Goal: Task Accomplishment & Management: Manage account settings

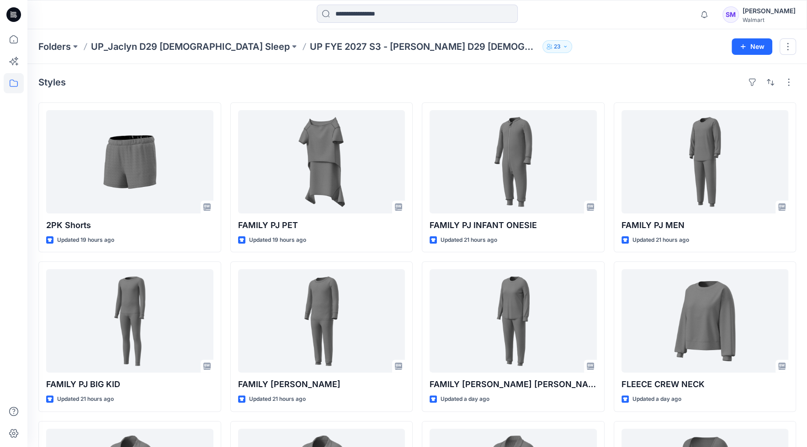
click at [788, 9] on div "Steve Menda" at bounding box center [768, 10] width 53 height 11
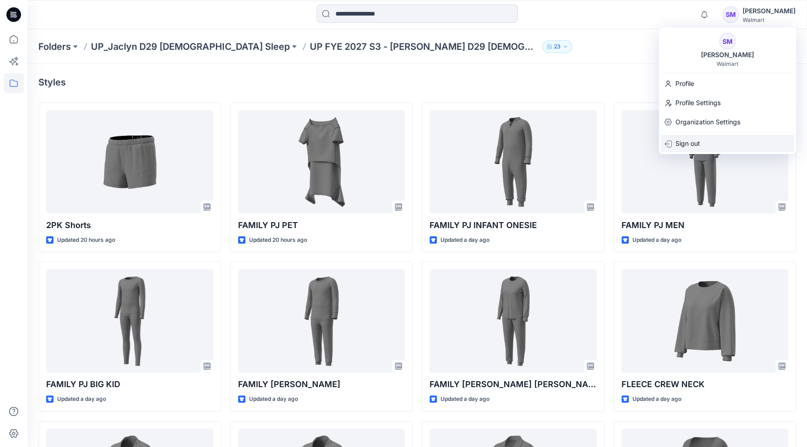
click at [688, 143] on p "Sign out" at bounding box center [687, 143] width 25 height 17
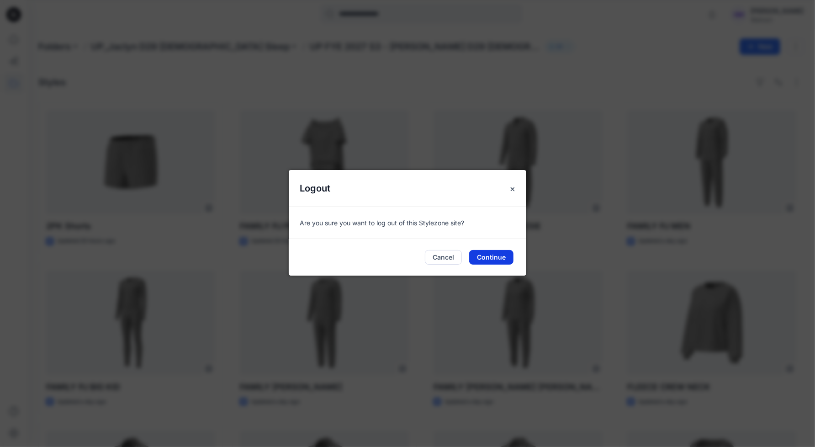
click at [494, 259] on button "Continue" at bounding box center [491, 257] width 44 height 15
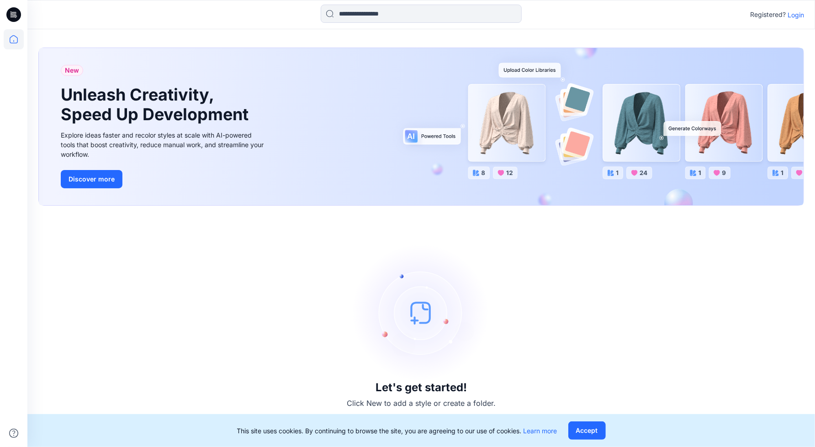
click at [795, 13] on p "Login" at bounding box center [796, 15] width 16 height 10
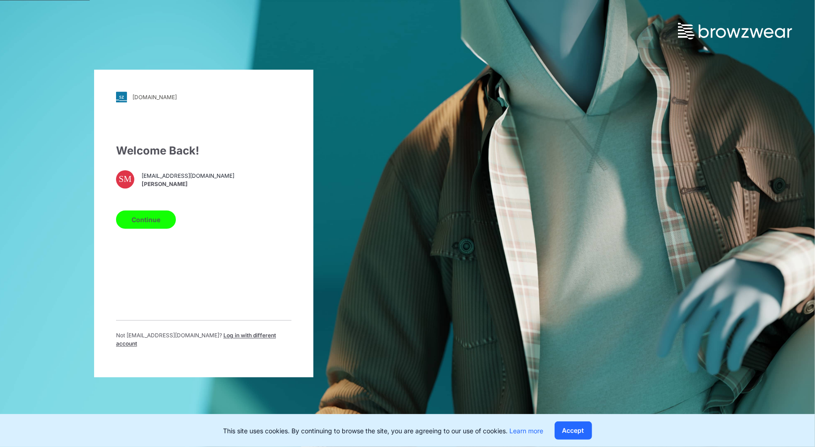
click at [230, 339] on span "Log in with different account" at bounding box center [196, 339] width 160 height 15
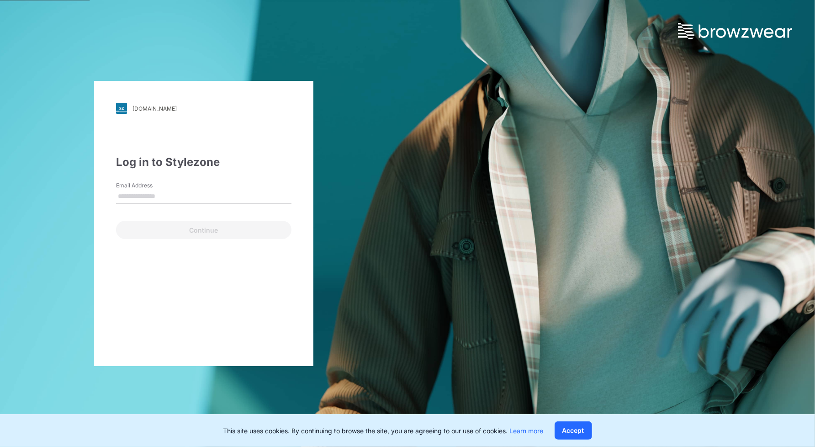
click at [188, 199] on input "Email Address" at bounding box center [203, 197] width 175 height 14
type input "**********"
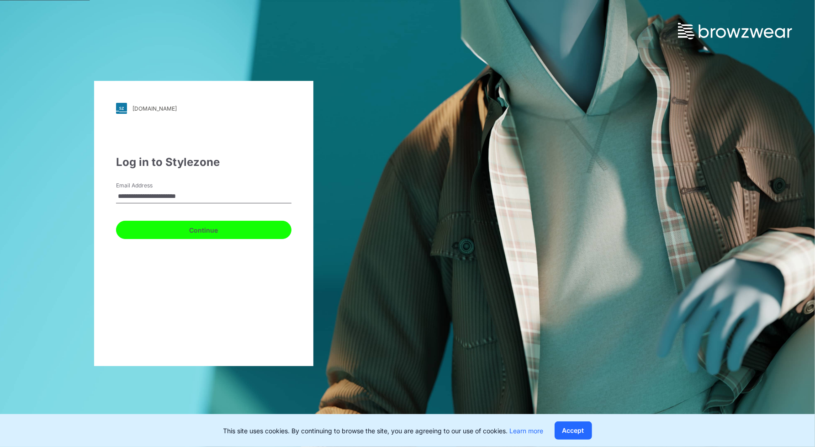
click at [191, 237] on button "Continue" at bounding box center [203, 230] width 175 height 18
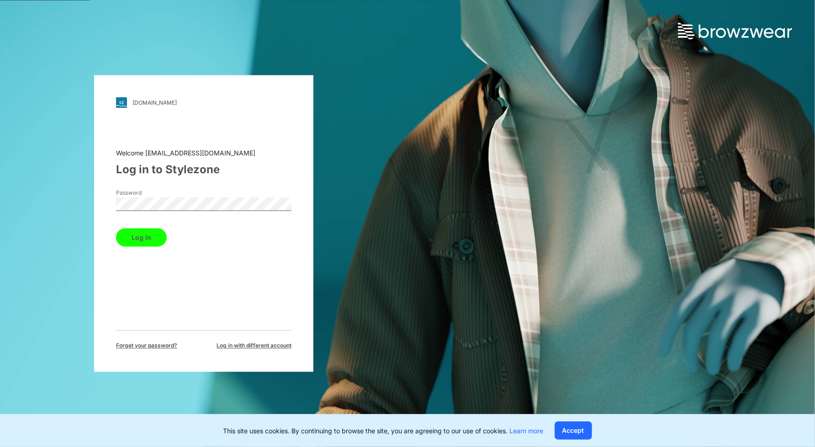
click at [116, 228] on button "Log in" at bounding box center [141, 237] width 51 height 18
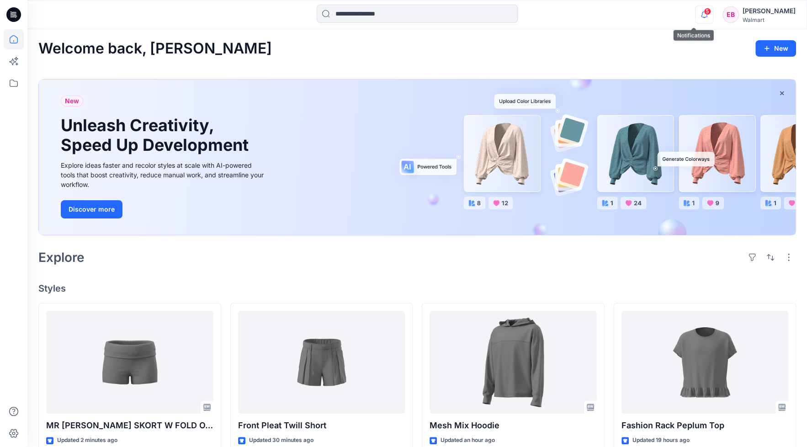
click at [695, 21] on icon "button" at bounding box center [703, 14] width 17 height 18
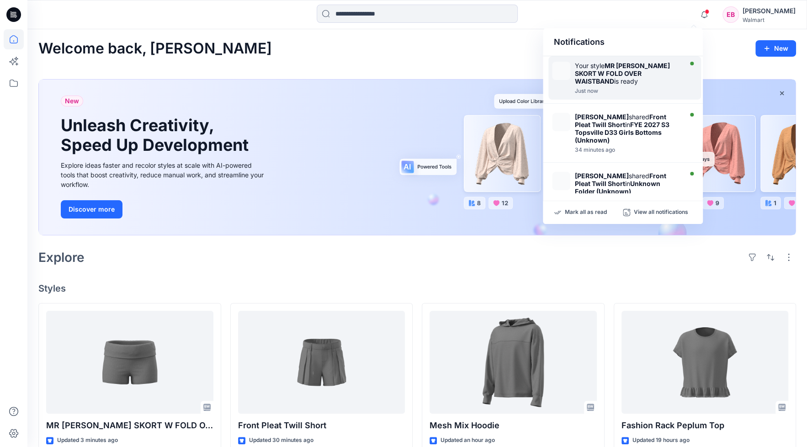
click at [616, 88] on div "Just now" at bounding box center [627, 91] width 105 height 6
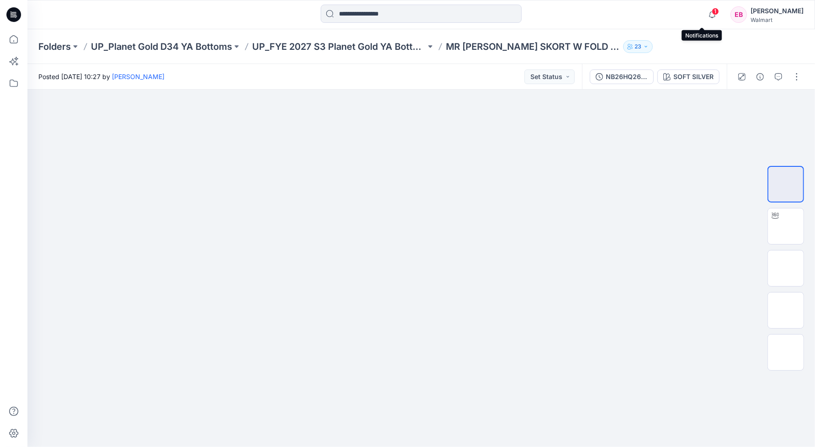
click at [712, 13] on span "1" at bounding box center [715, 11] width 7 height 7
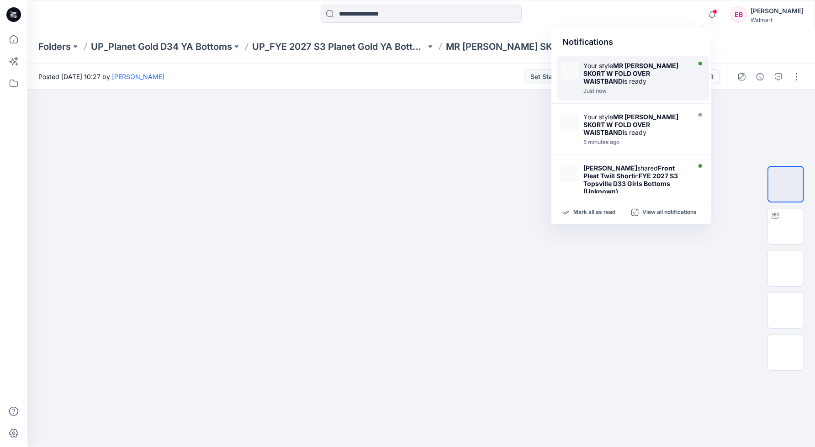
click at [649, 85] on div at bounding box center [635, 86] width 105 height 2
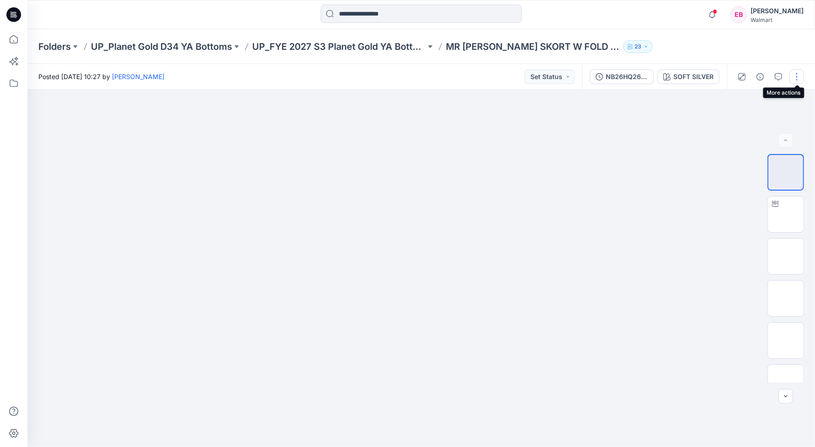
click at [795, 80] on button "button" at bounding box center [796, 76] width 15 height 15
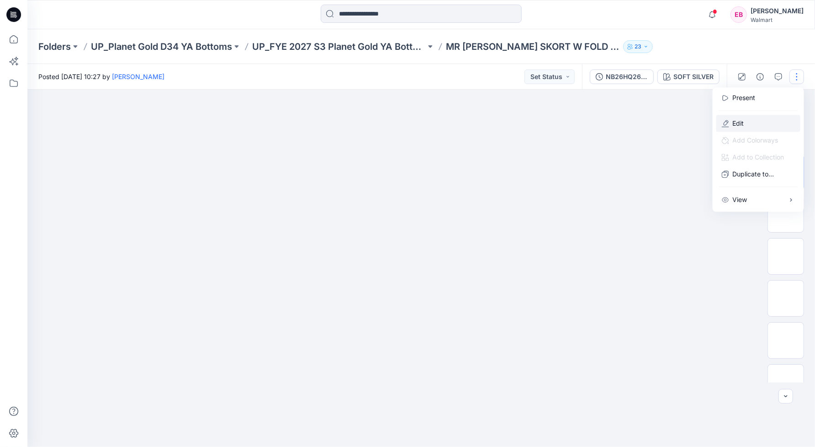
click at [738, 123] on p "Edit" at bounding box center [738, 123] width 11 height 10
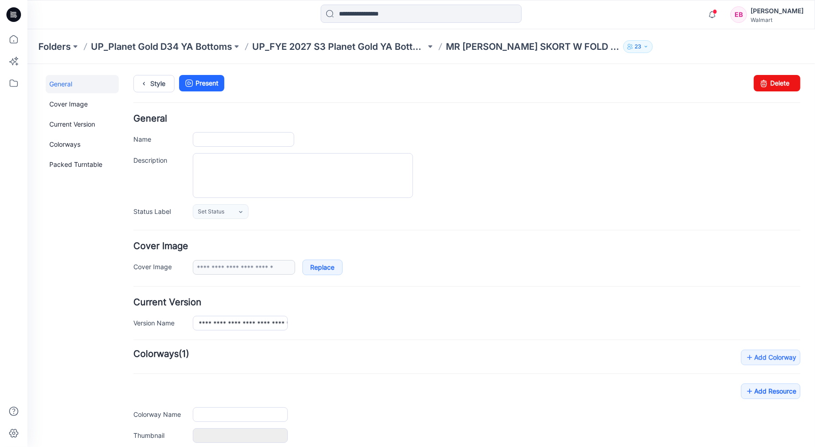
type input "**********"
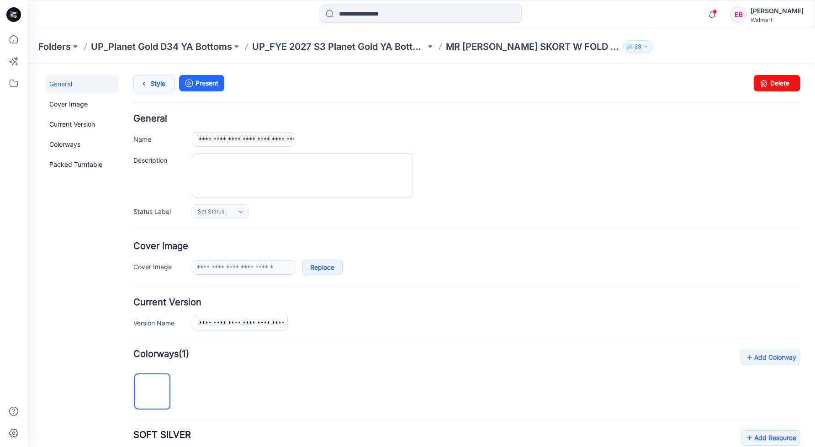
click at [163, 85] on link "Style" at bounding box center [153, 82] width 41 height 17
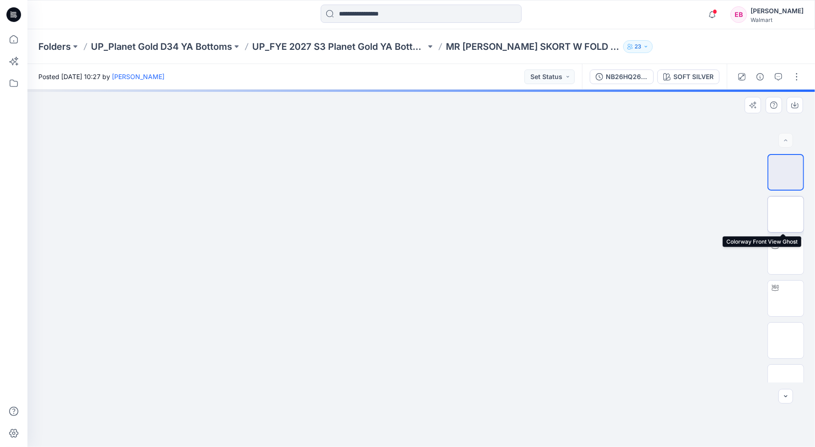
click at [786, 214] on img at bounding box center [786, 214] width 0 height 0
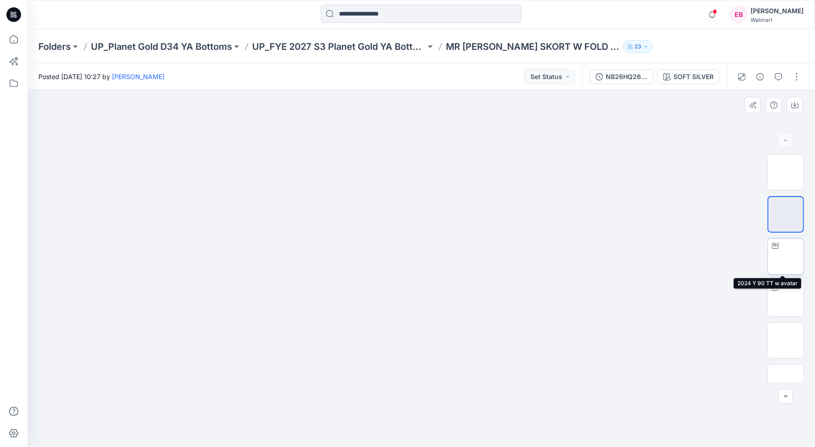
click at [786, 256] on img at bounding box center [786, 256] width 0 height 0
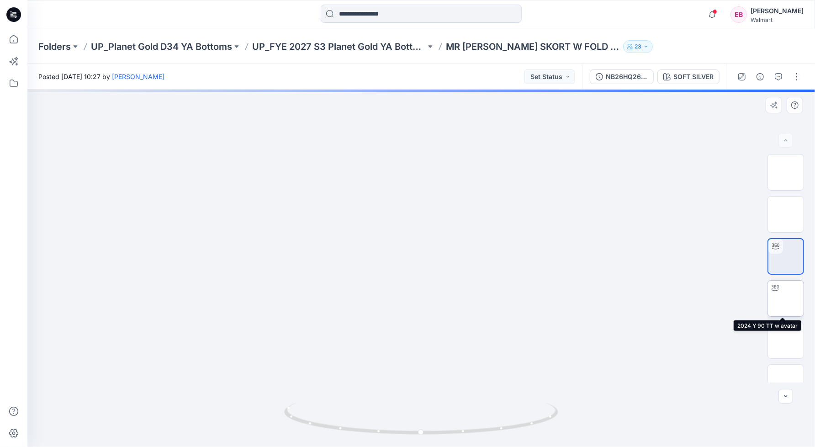
click at [786, 298] on img at bounding box center [786, 298] width 0 height 0
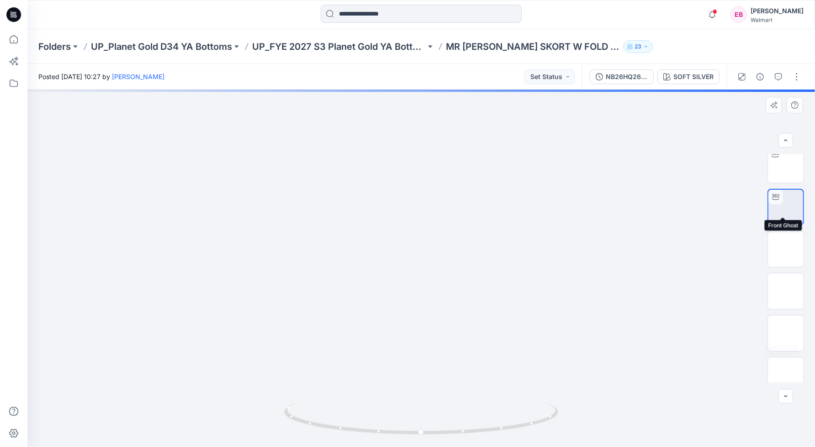
scroll to position [186, 0]
click at [786, 281] on img at bounding box center [786, 281] width 0 height 0
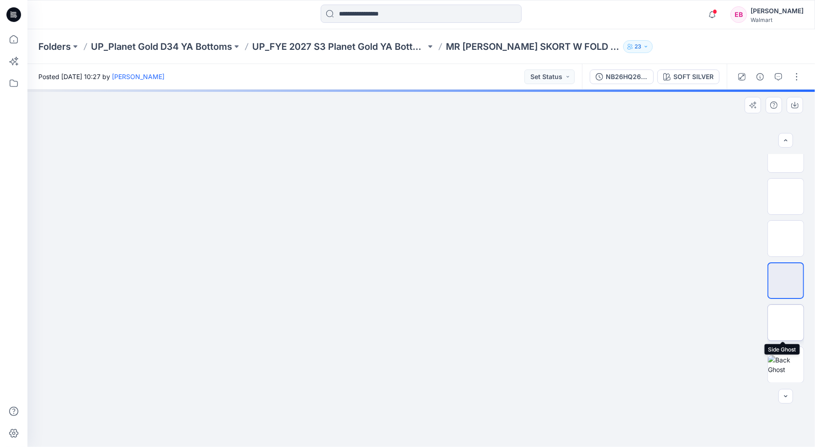
click at [786, 323] on img at bounding box center [786, 323] width 0 height 0
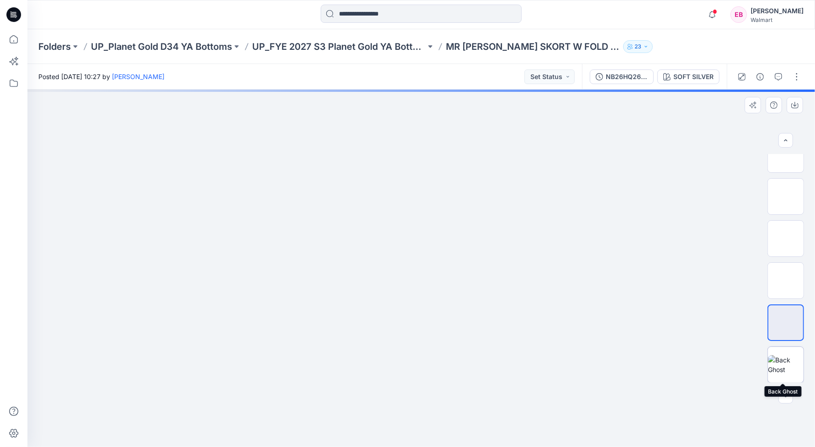
click at [792, 363] on img at bounding box center [786, 364] width 36 height 19
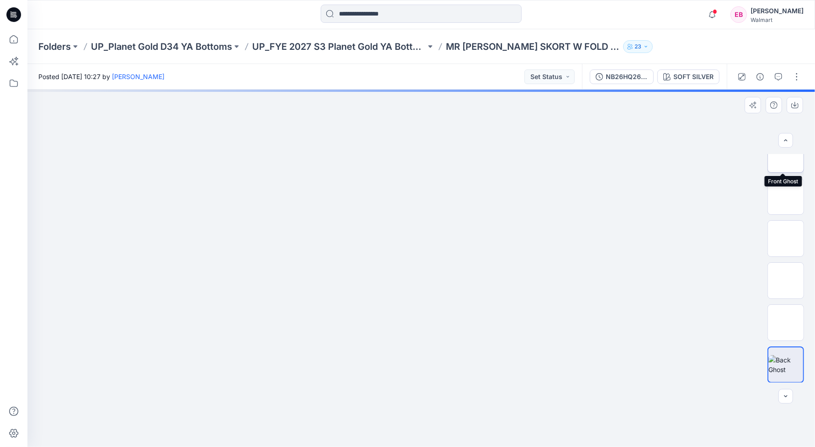
click at [786, 154] on img at bounding box center [786, 154] width 0 height 0
click at [786, 196] on img at bounding box center [786, 196] width 0 height 0
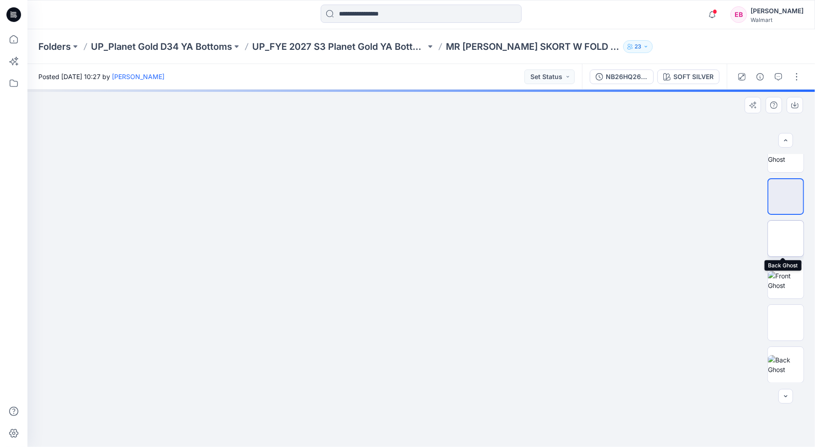
click at [786, 238] on img at bounding box center [786, 238] width 0 height 0
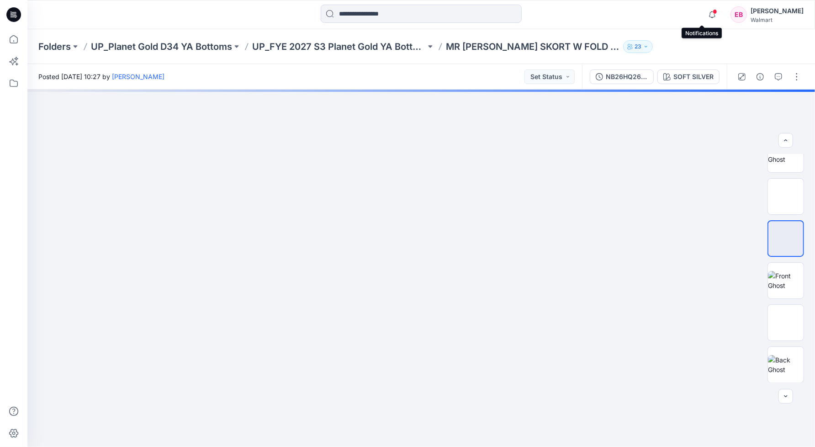
click at [713, 13] on span at bounding box center [715, 11] width 5 height 5
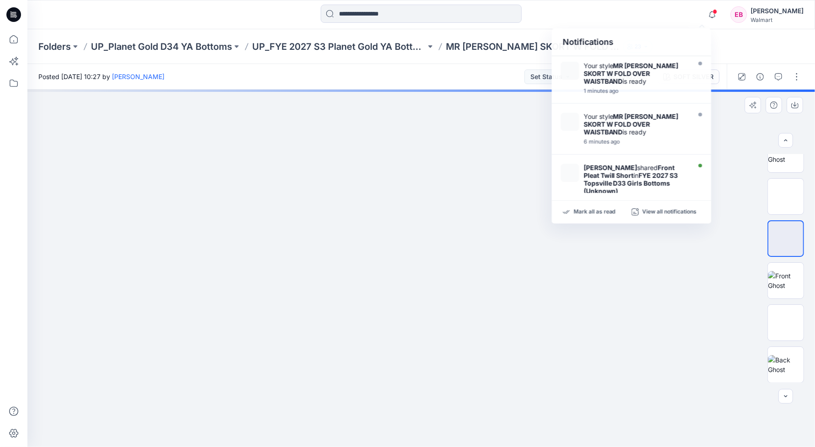
click at [623, 314] on div at bounding box center [421, 268] width 788 height 357
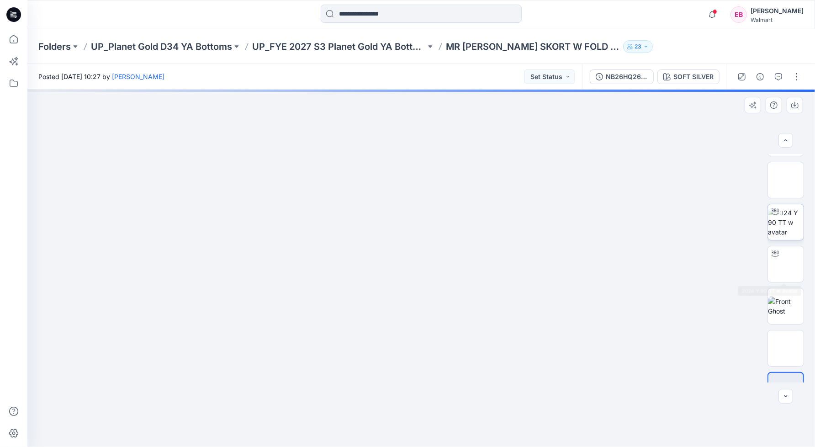
scroll to position [0, 0]
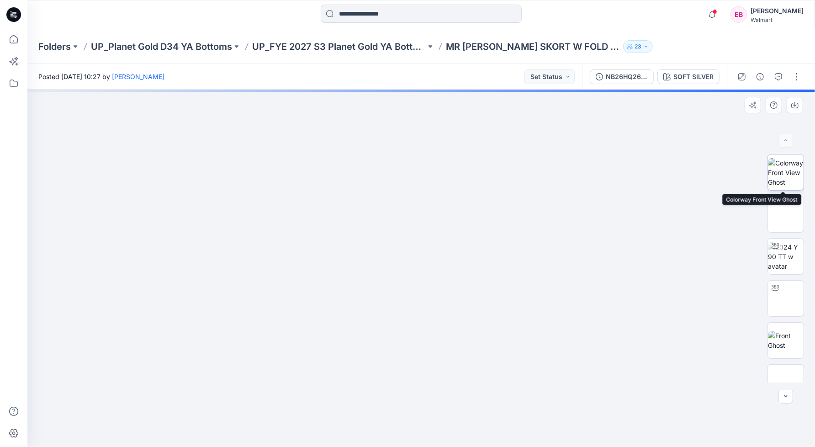
click at [786, 179] on img at bounding box center [786, 172] width 36 height 29
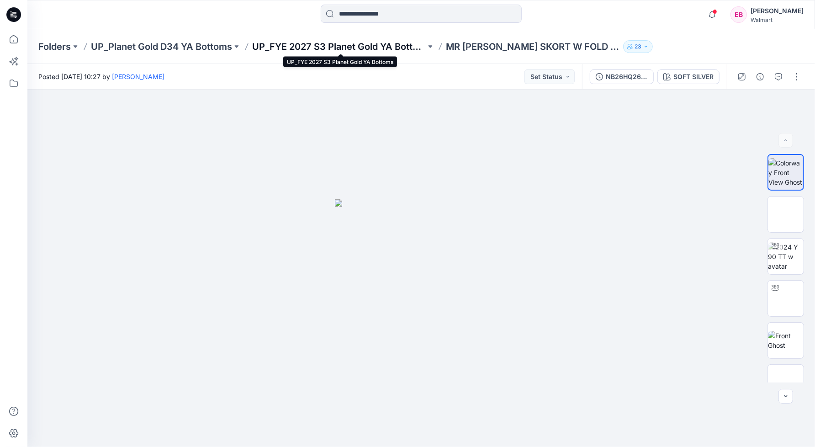
click at [327, 46] on p "UP_FYE 2027 S3 Planet Gold YA Bottoms" at bounding box center [339, 46] width 174 height 13
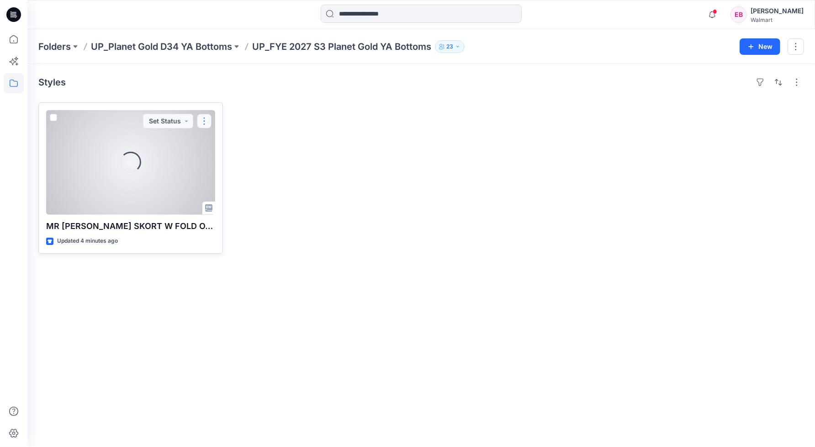
click at [205, 119] on button "button" at bounding box center [204, 121] width 15 height 15
click at [248, 176] on p "Duplicate to..." at bounding box center [236, 176] width 42 height 10
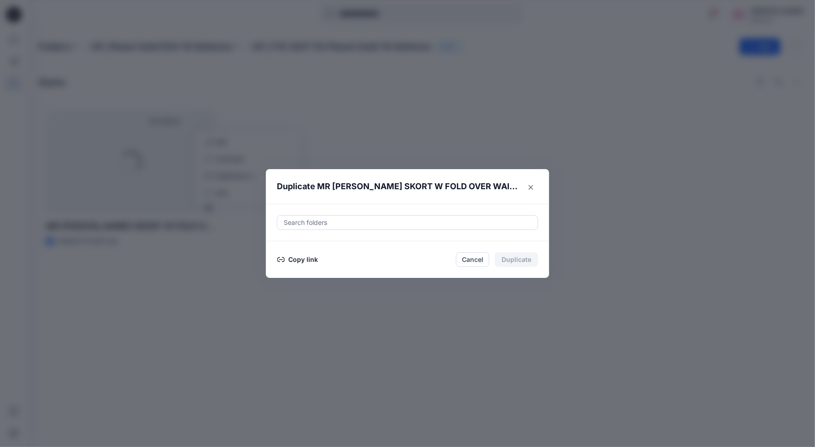
click at [331, 223] on div at bounding box center [407, 222] width 249 height 11
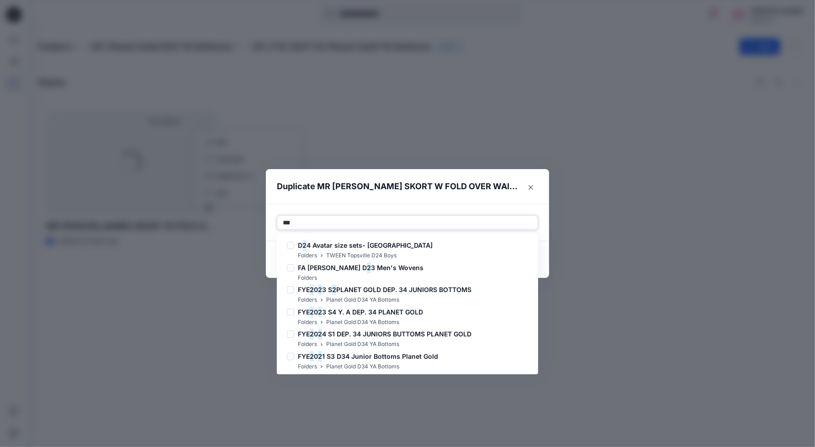
type input "****"
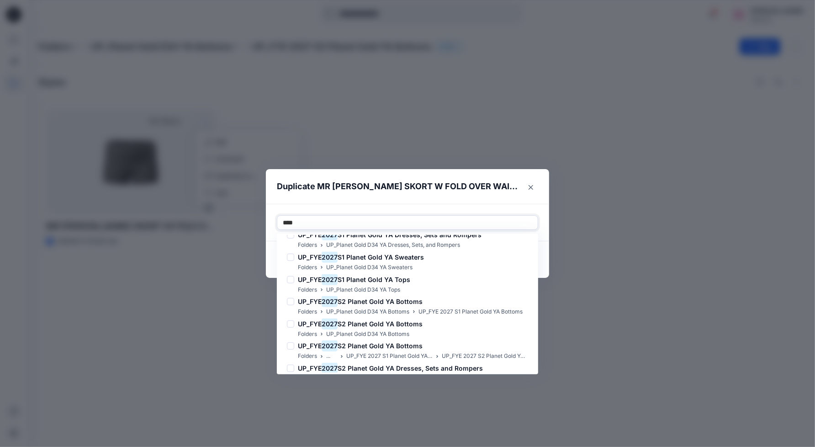
scroll to position [644, 0]
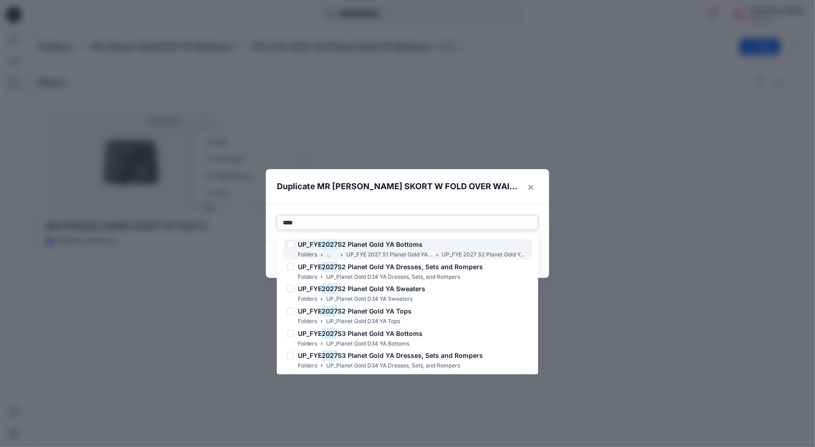
click at [392, 247] on span "S2 Planet Gold YA Bottoms" at bounding box center [380, 244] width 85 height 8
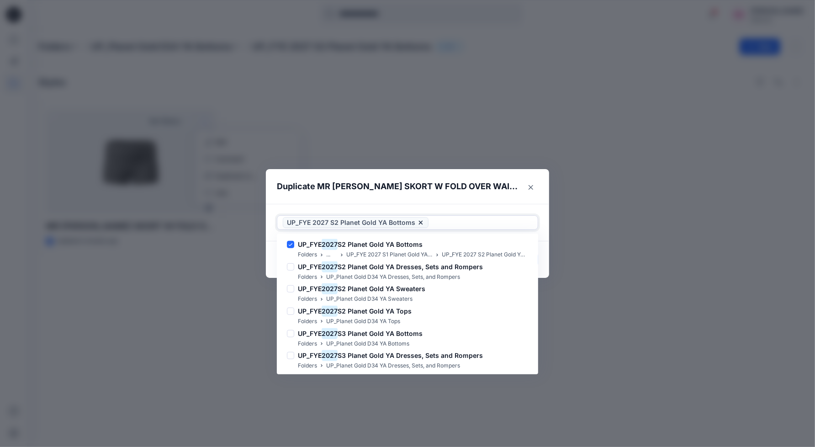
click at [445, 223] on div at bounding box center [481, 222] width 102 height 11
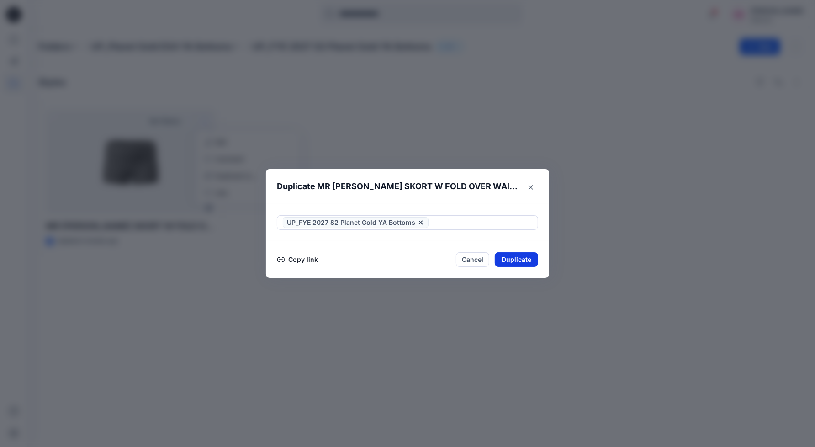
click at [508, 254] on button "Duplicate" at bounding box center [516, 259] width 43 height 15
click at [514, 264] on button "Close" at bounding box center [523, 259] width 30 height 15
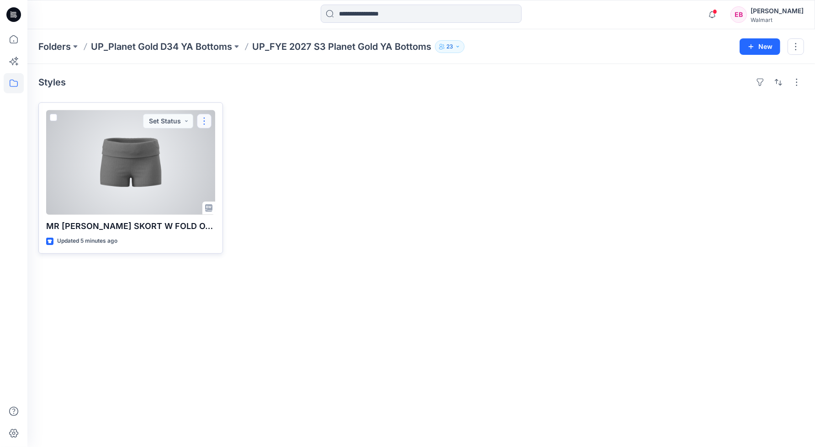
click at [206, 118] on button "button" at bounding box center [204, 121] width 15 height 15
click at [211, 143] on icon "button" at bounding box center [207, 141] width 7 height 7
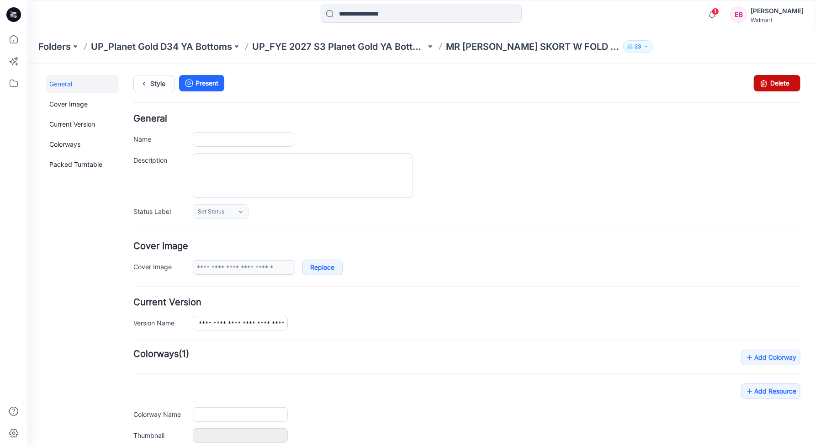
click at [769, 84] on link "Delete" at bounding box center [776, 82] width 47 height 16
type input "**********"
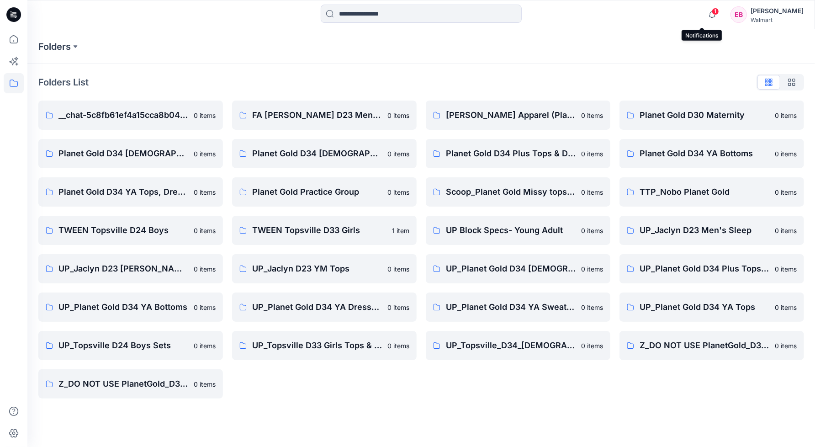
click at [712, 11] on span "1" at bounding box center [715, 11] width 7 height 7
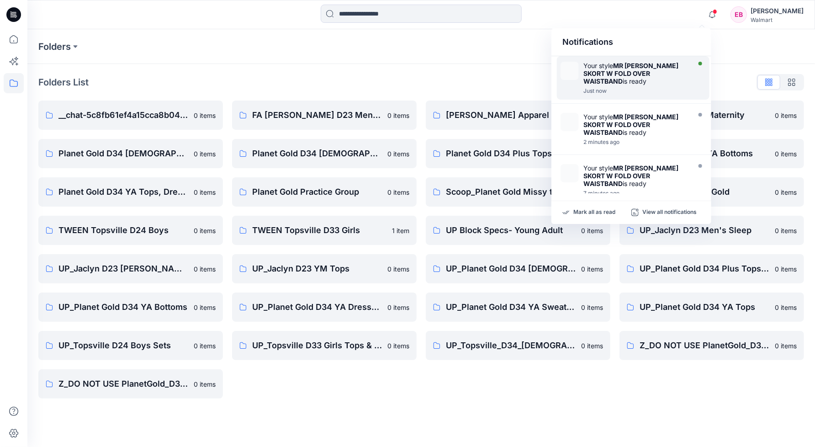
click at [631, 75] on strong "MR [PERSON_NAME] SKORT W FOLD OVER WAISTBAND" at bounding box center [630, 73] width 95 height 23
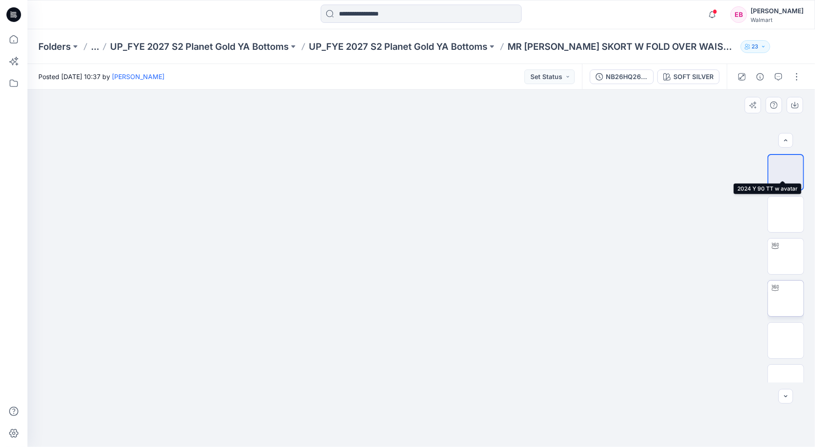
scroll to position [186, 0]
click at [762, 80] on button "button" at bounding box center [760, 76] width 15 height 15
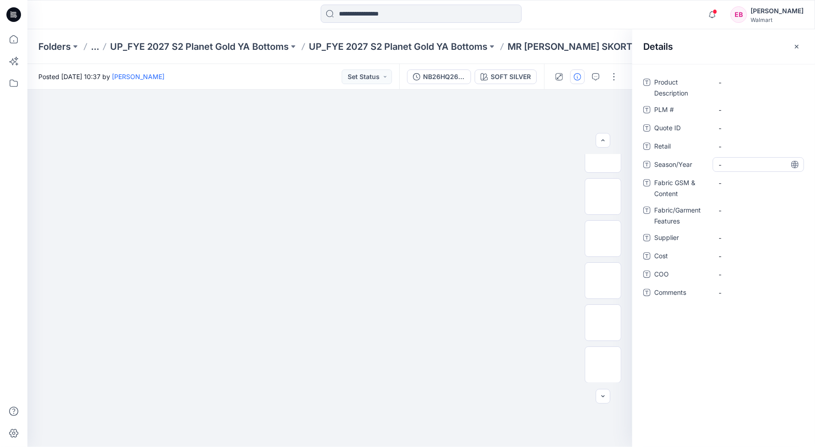
click at [730, 167] on span "-" at bounding box center [758, 165] width 79 height 10
type textarea "**********"
click at [746, 292] on span "-" at bounding box center [758, 293] width 79 height 10
type textarea "******* *******"
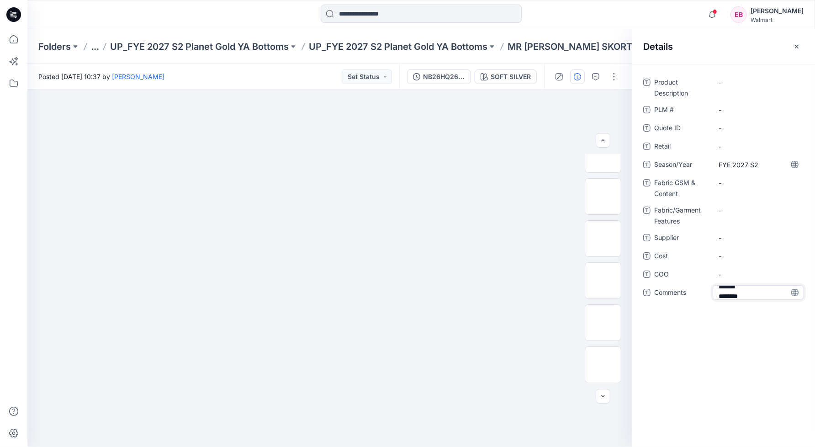
click at [746, 329] on div "Product Description - PLM # - Quote ID - Retail - Season/Year FYE 2027 S2 Fabri…" at bounding box center [723, 255] width 183 height 383
click at [725, 237] on span "-" at bounding box center [758, 238] width 79 height 10
type textarea "**********"
click at [728, 178] on Content "-" at bounding box center [758, 183] width 79 height 10
click at [561, 45] on p "MR [PERSON_NAME] SKORT W FOLD OVER WAISTBAND" at bounding box center [622, 46] width 229 height 13
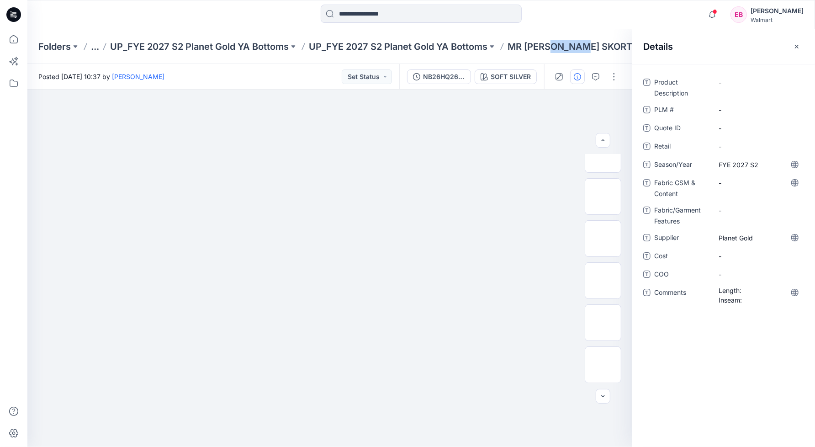
click at [561, 45] on p "MR [PERSON_NAME] SKORT W FOLD OVER WAISTBAND" at bounding box center [622, 46] width 229 height 13
copy div "MR [PERSON_NAME] SKORT W FOLD OVER WAISTBAND 23"
click at [726, 81] on Description "-" at bounding box center [758, 83] width 79 height 10
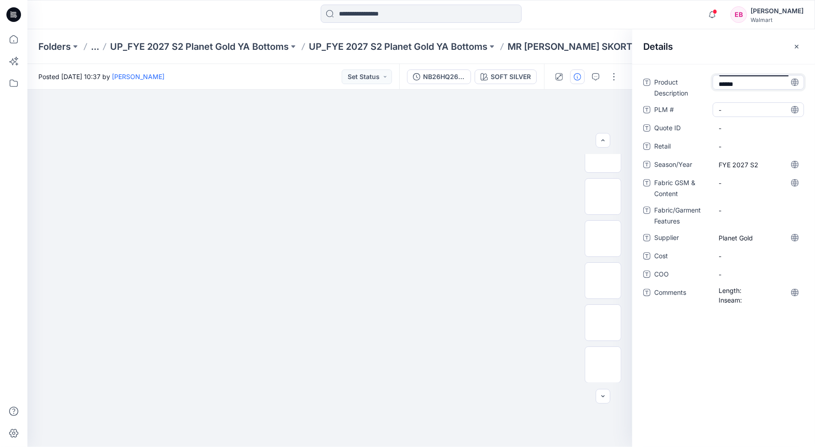
type textarea "**********"
click at [737, 111] on \ "-" at bounding box center [758, 110] width 79 height 10
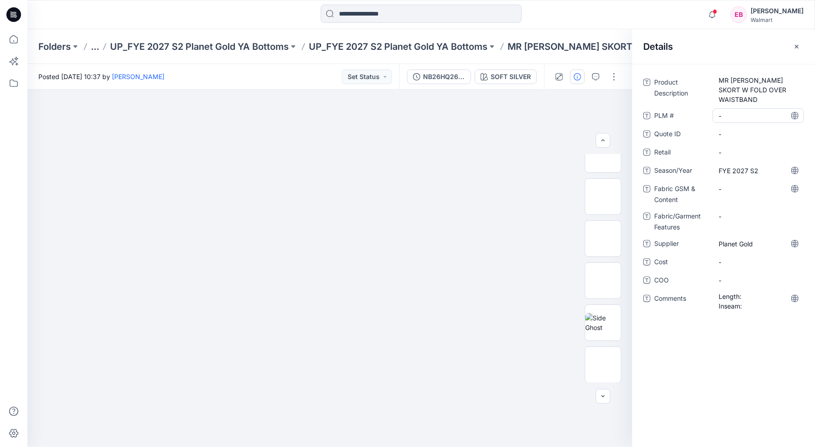
click at [738, 116] on \ "-" at bounding box center [758, 116] width 79 height 10
type textarea "******"
click at [741, 116] on \ "-" at bounding box center [758, 116] width 79 height 10
type textarea "**********"
click at [746, 347] on div "**********" at bounding box center [723, 255] width 183 height 383
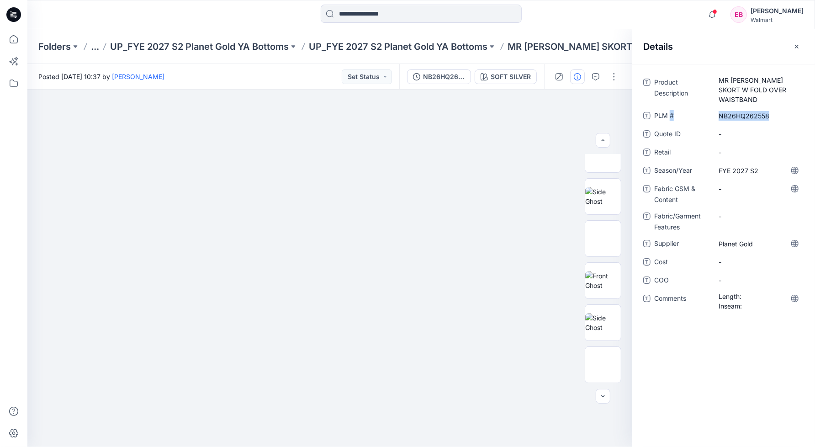
drag, startPoint x: 770, startPoint y: 114, endPoint x: 669, endPoint y: 122, distance: 101.3
click at [669, 122] on div "PLM # NB26HQ262558" at bounding box center [723, 115] width 161 height 15
click at [774, 116] on \ "NB26HQ262558" at bounding box center [758, 116] width 79 height 10
drag, startPoint x: 772, startPoint y: 114, endPoint x: 707, endPoint y: 121, distance: 65.6
click at [707, 121] on div "**********" at bounding box center [723, 115] width 161 height 15
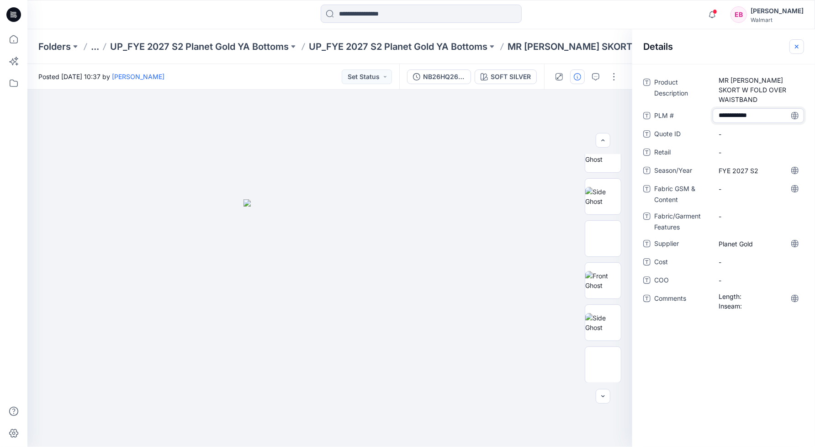
click at [795, 51] on button "button" at bounding box center [796, 46] width 15 height 15
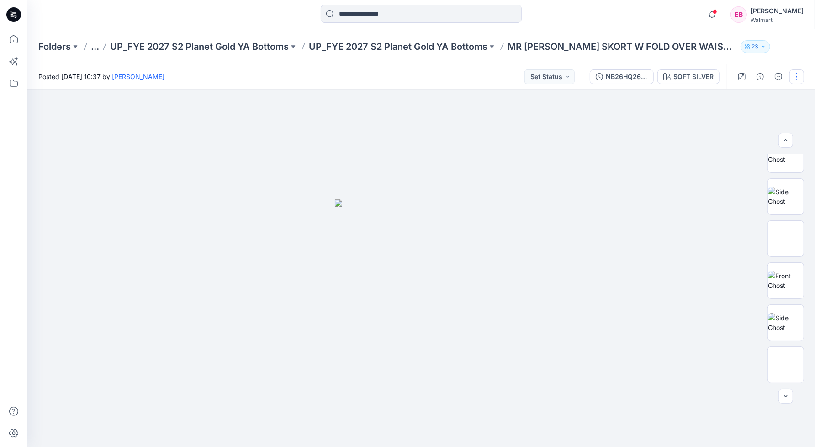
click at [801, 76] on button "button" at bounding box center [796, 76] width 15 height 15
click at [739, 119] on p "Edit" at bounding box center [738, 123] width 11 height 10
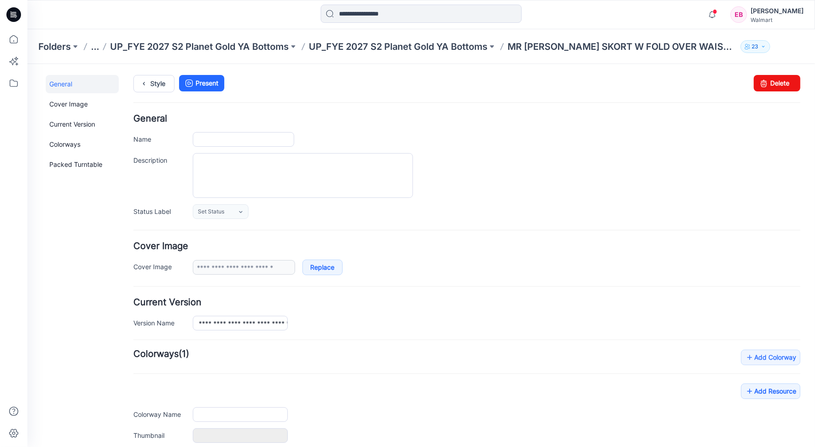
type input "**********"
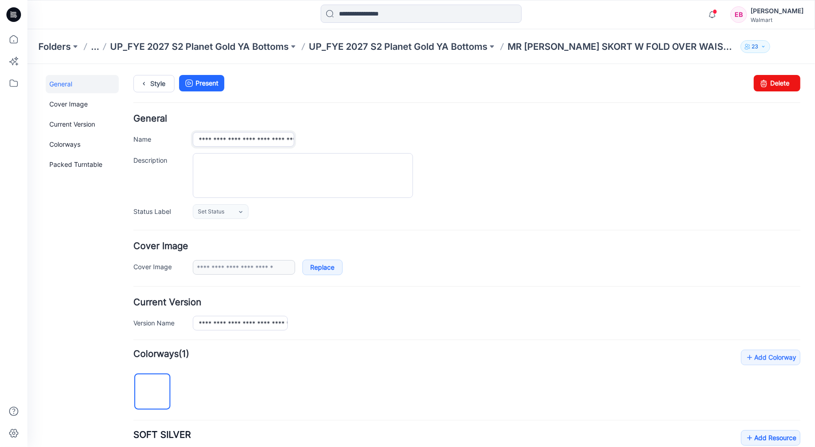
click at [199, 136] on input "**********" at bounding box center [242, 139] width 101 height 15
paste input "**********"
type input "**********"
click at [157, 77] on link "Style" at bounding box center [153, 82] width 41 height 17
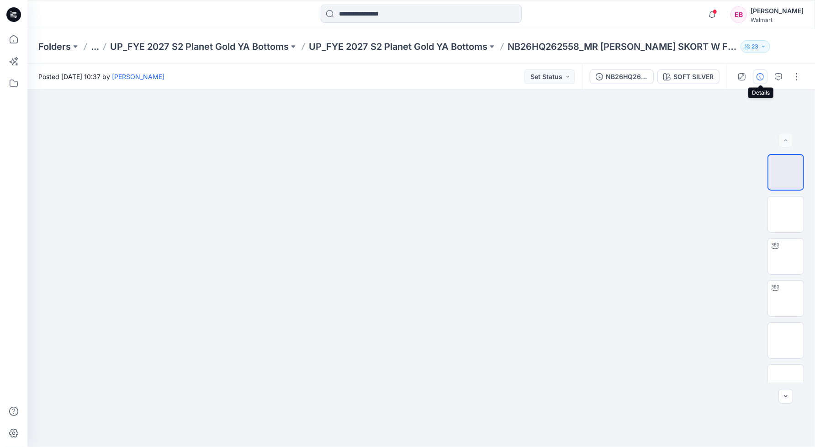
click at [757, 79] on icon "button" at bounding box center [760, 76] width 7 height 7
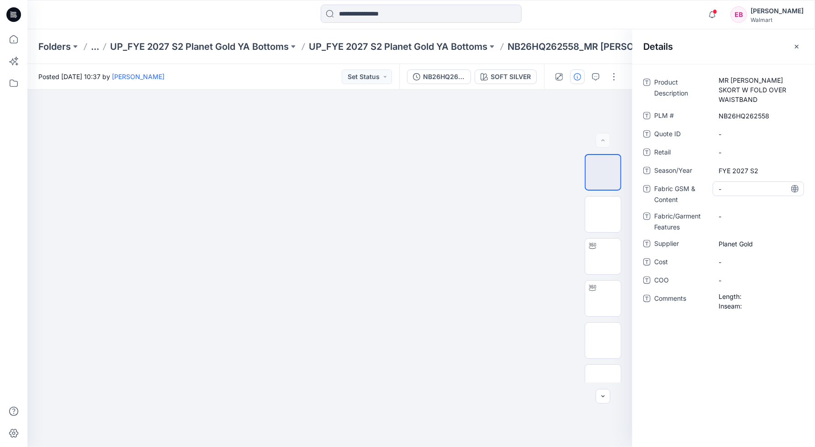
click at [742, 189] on Content "-" at bounding box center [758, 189] width 79 height 10
type textarea "**********"
click at [748, 218] on Features "-" at bounding box center [758, 217] width 79 height 10
click at [772, 189] on Content "200 GM/M2 |" at bounding box center [758, 189] width 79 height 10
type textarea "**********"
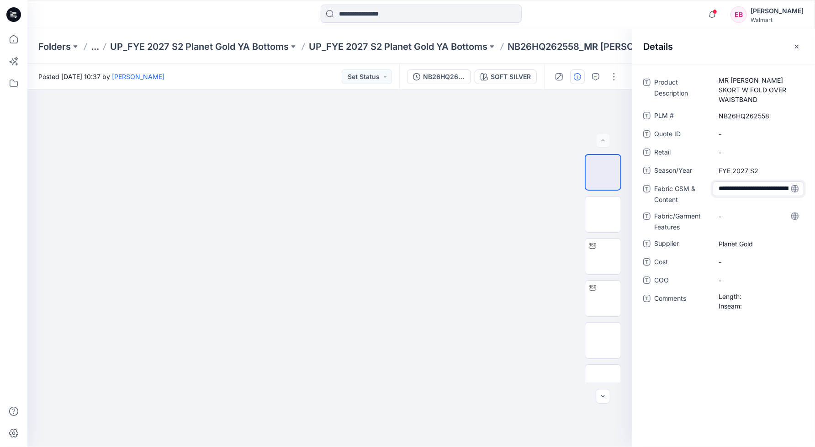
scroll to position [16, 0]
click at [740, 219] on Features "-" at bounding box center [758, 217] width 79 height 10
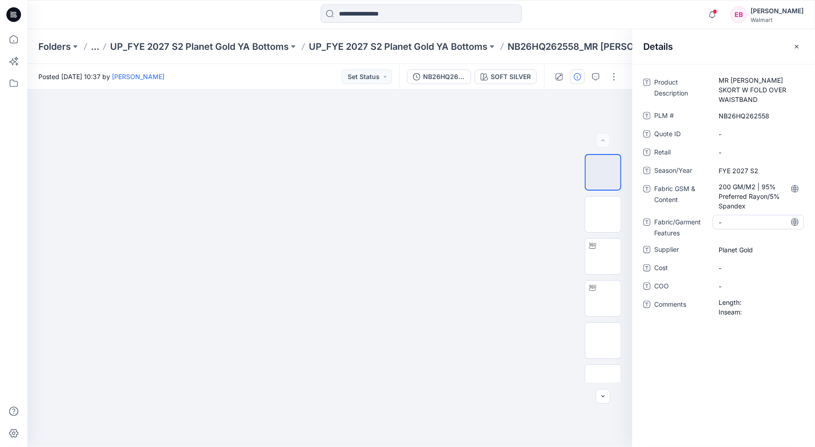
click at [749, 222] on Features "-" at bounding box center [758, 222] width 79 height 10
type textarea "**********"
click at [746, 299] on span "Length: Inseam:" at bounding box center [758, 306] width 79 height 19
click at [763, 311] on span "Length: Inseam:" at bounding box center [758, 306] width 79 height 19
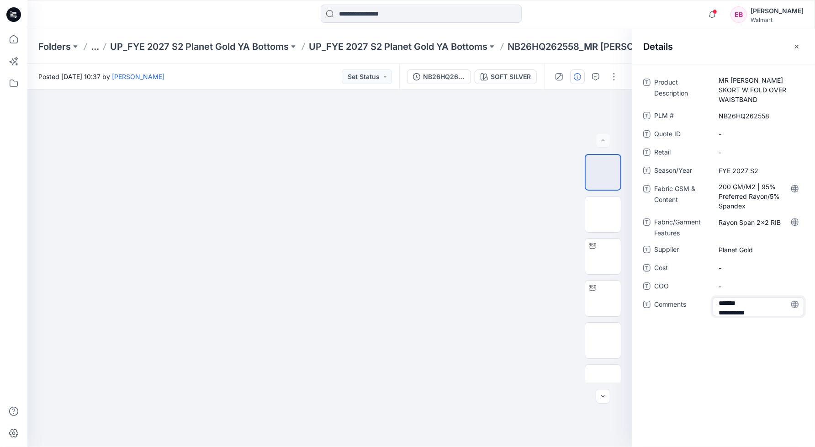
type textarea "**********"
click at [761, 358] on div "**********" at bounding box center [723, 255] width 183 height 383
click at [757, 298] on span "Length: Inseam: 2.5"" at bounding box center [758, 306] width 79 height 19
click at [750, 300] on textarea "**********" at bounding box center [758, 306] width 91 height 19
type textarea "**********"
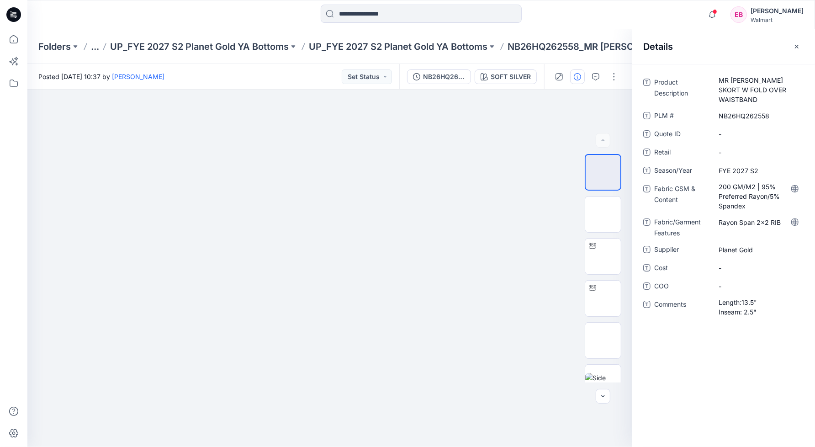
click at [762, 368] on div "Product Description MR MINI SKORT W FOLD OVER WAISTBAND PLM # NB26HQ262558 Quot…" at bounding box center [723, 255] width 183 height 383
click at [794, 47] on icon "button" at bounding box center [796, 46] width 7 height 7
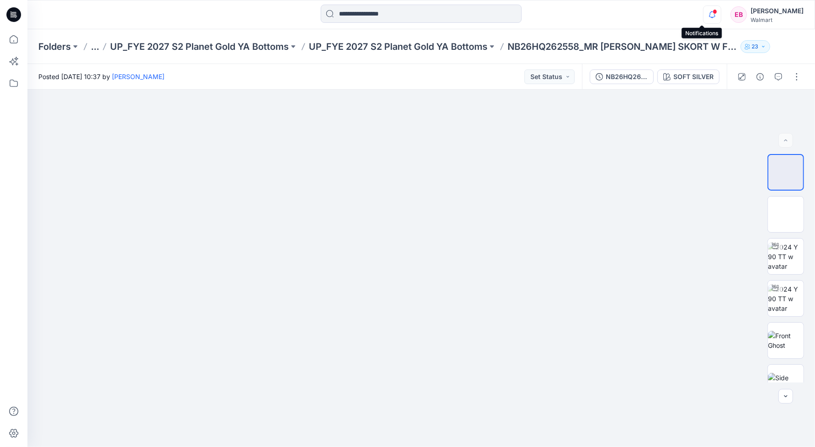
click at [704, 20] on icon "button" at bounding box center [712, 14] width 17 height 18
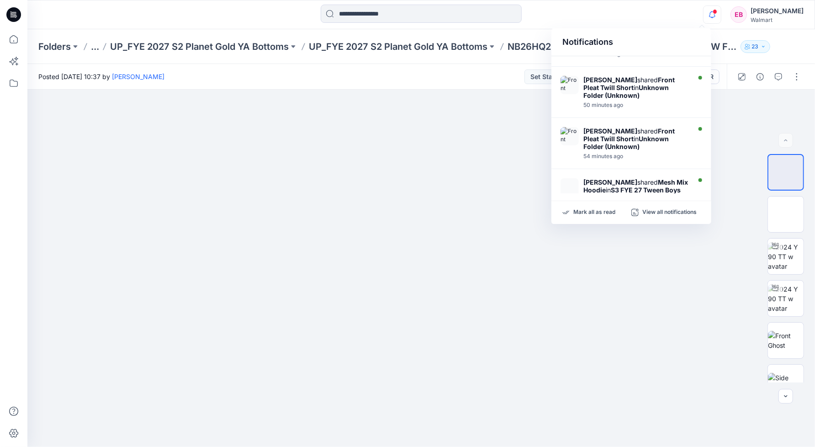
scroll to position [0, 0]
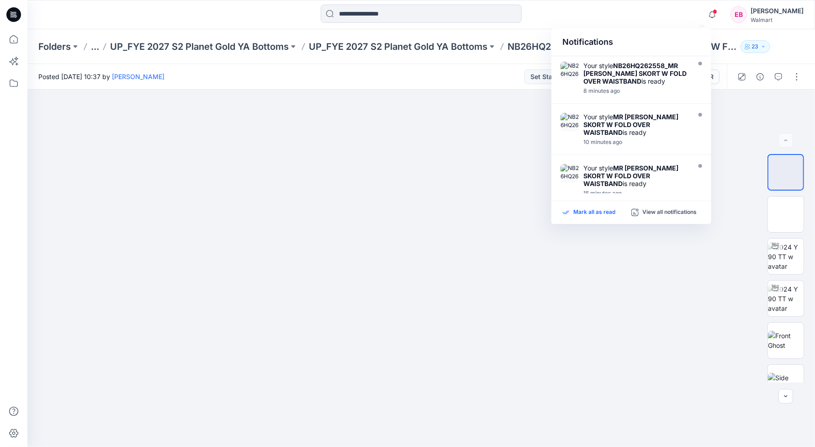
click at [597, 208] on p "Mark all as read" at bounding box center [594, 212] width 42 height 8
click at [391, 46] on p "UP_FYE 2027 S2 Planet Gold YA Bottoms" at bounding box center [398, 46] width 179 height 13
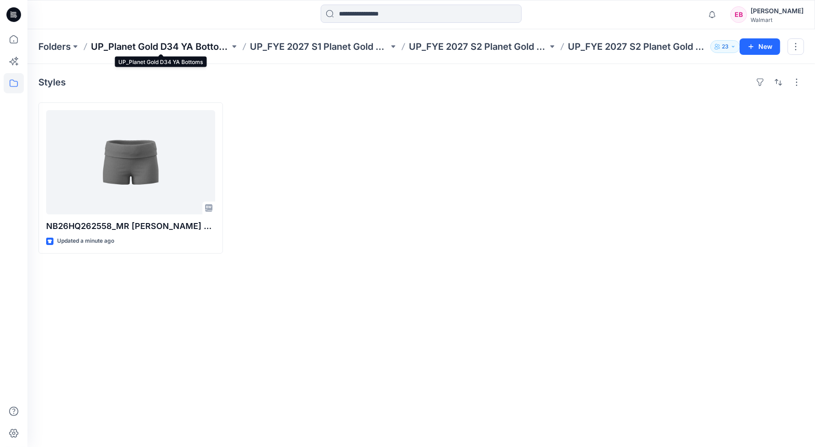
click at [189, 42] on p "UP_Planet Gold D34 YA Bottoms" at bounding box center [160, 46] width 139 height 13
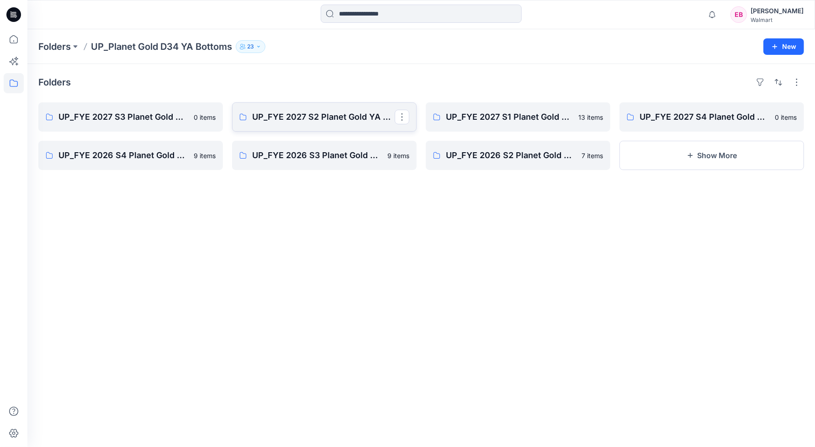
click at [338, 110] on link "UP_FYE 2027 S2 Planet Gold YA Bottoms" at bounding box center [324, 116] width 185 height 29
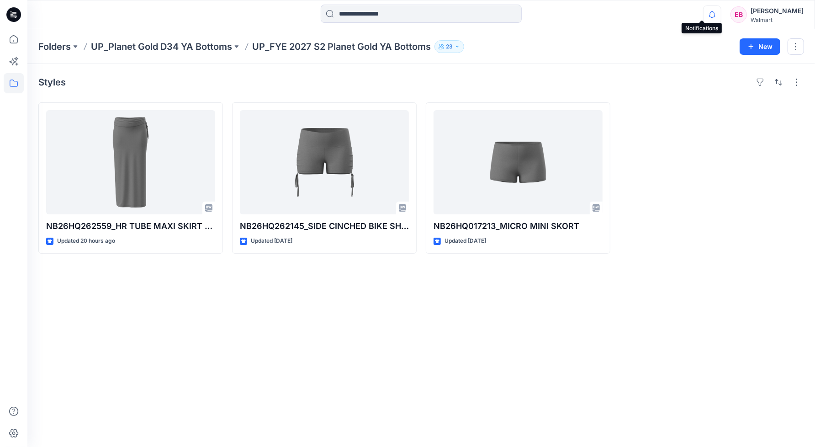
click at [709, 15] on icon "button" at bounding box center [712, 14] width 6 height 6
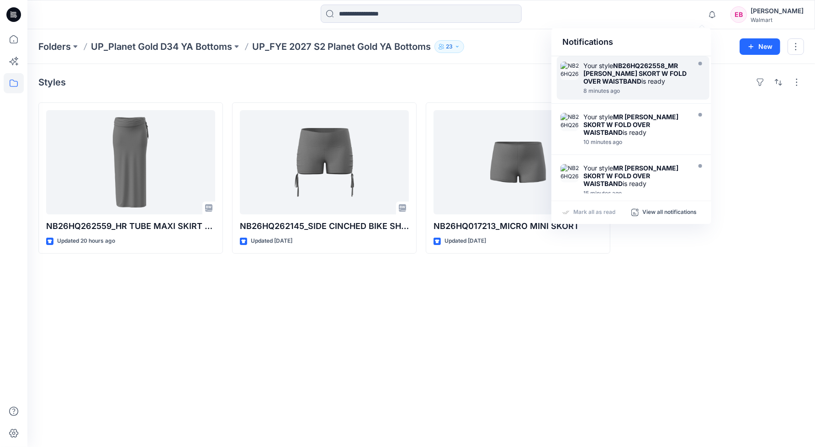
click at [648, 77] on strong "NB26HQ262558_MR [PERSON_NAME] SKORT W FOLD OVER WAISTBAND" at bounding box center [634, 73] width 103 height 23
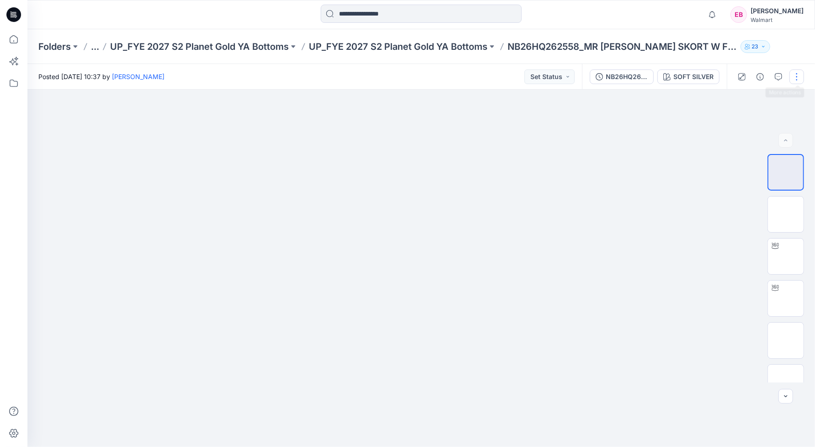
click at [802, 77] on button "button" at bounding box center [796, 76] width 15 height 15
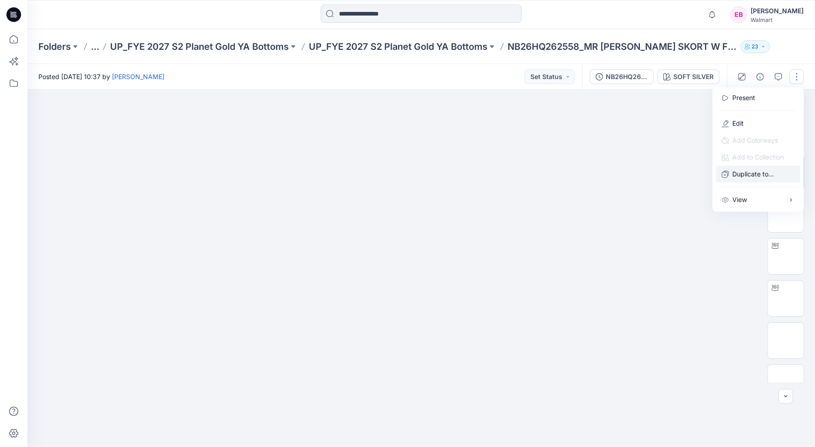
click at [751, 171] on p "Duplicate to..." at bounding box center [754, 174] width 42 height 10
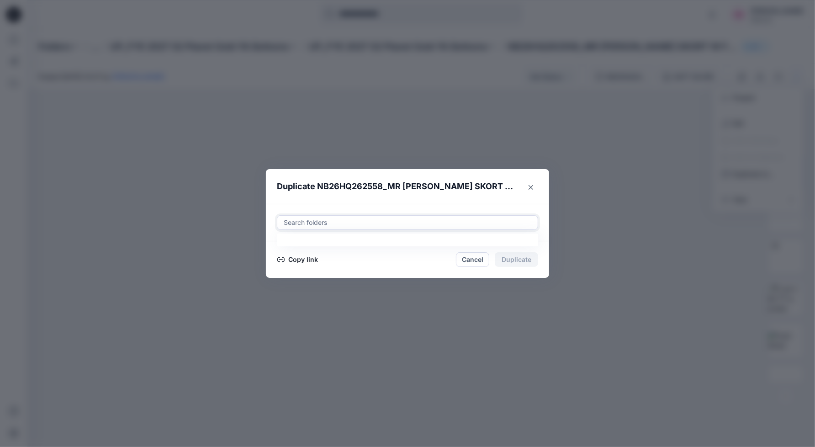
click at [327, 223] on div at bounding box center [407, 222] width 249 height 11
type input "*"
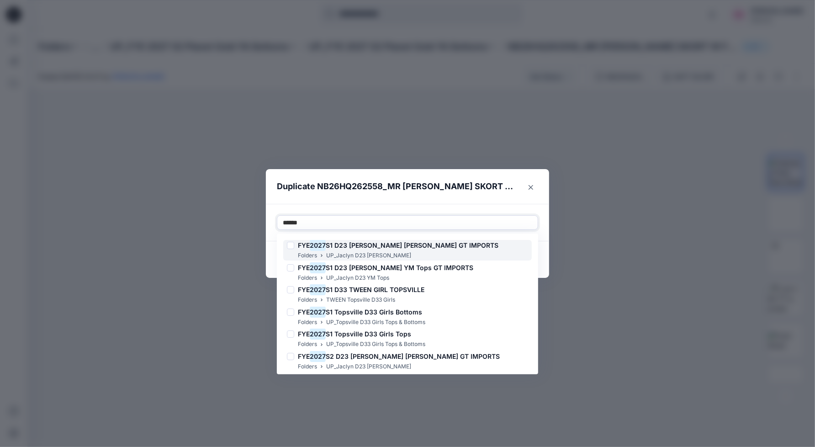
type input "*******"
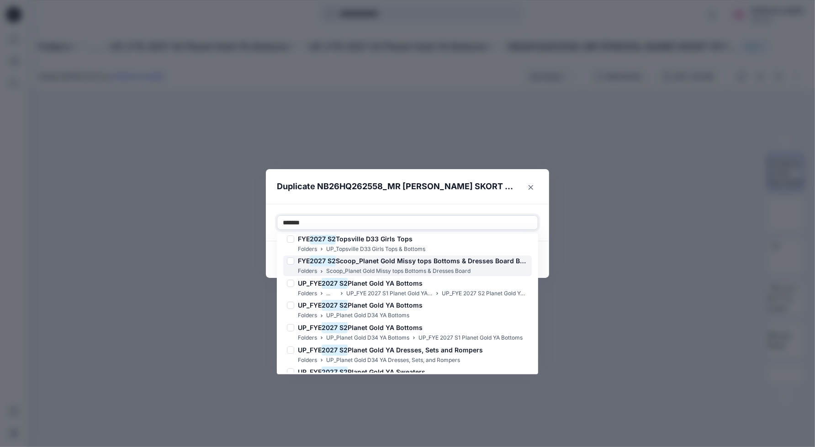
scroll to position [150, 0]
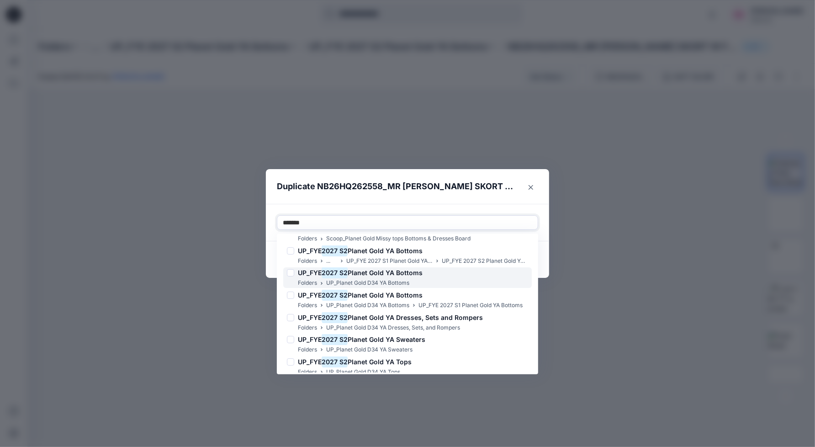
click at [328, 275] on mark "2027 S2" at bounding box center [335, 272] width 26 height 12
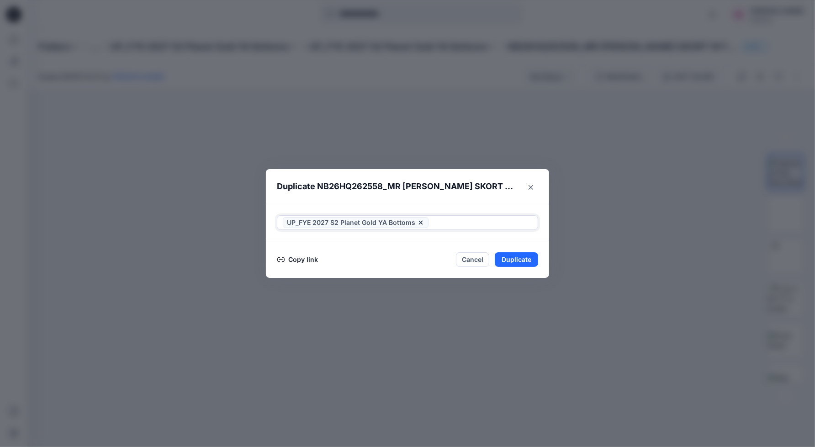
click at [482, 219] on div at bounding box center [481, 222] width 102 height 11
click at [516, 254] on button "Duplicate" at bounding box center [516, 259] width 43 height 15
click at [524, 258] on button "Close" at bounding box center [523, 259] width 30 height 15
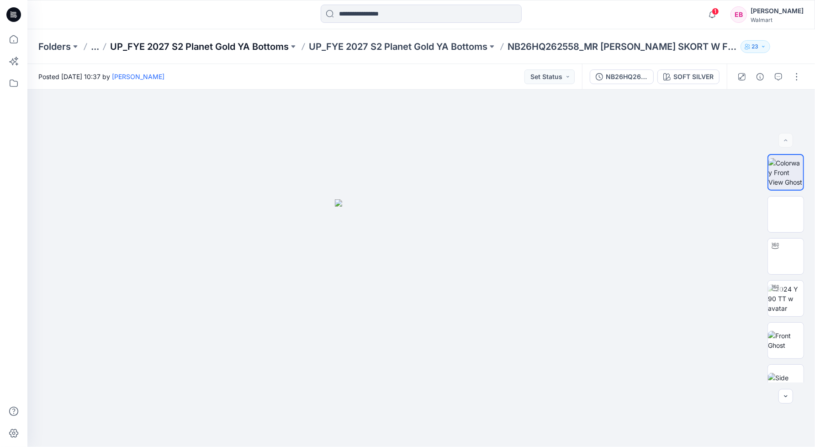
click at [249, 46] on p "UP_FYE 2027 S2 Planet Gold YA Bottoms" at bounding box center [199, 46] width 179 height 13
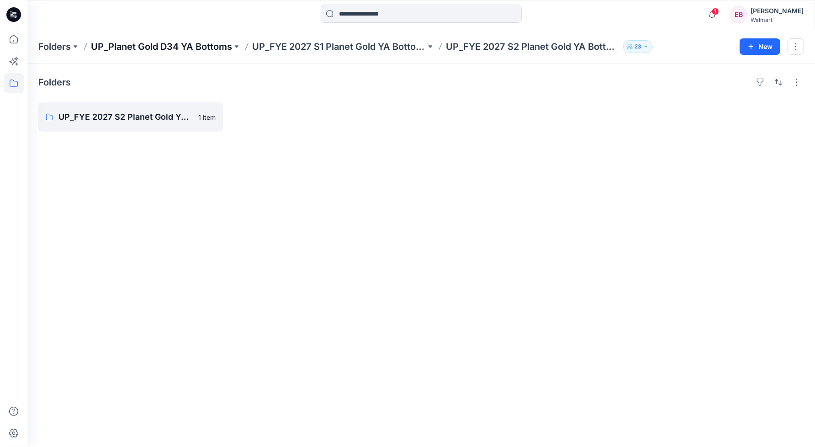
click at [135, 51] on p "UP_Planet Gold D34 YA Bottoms" at bounding box center [161, 46] width 141 height 13
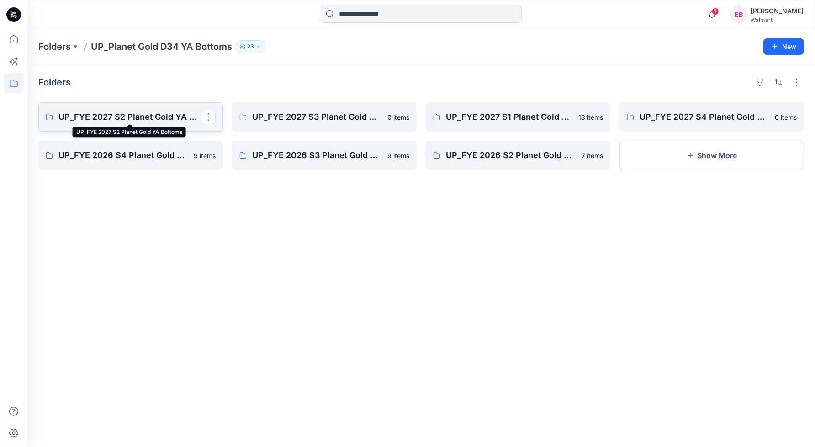
click at [121, 116] on p "UP_FYE 2027 S2 Planet Gold YA Bottoms" at bounding box center [129, 117] width 143 height 13
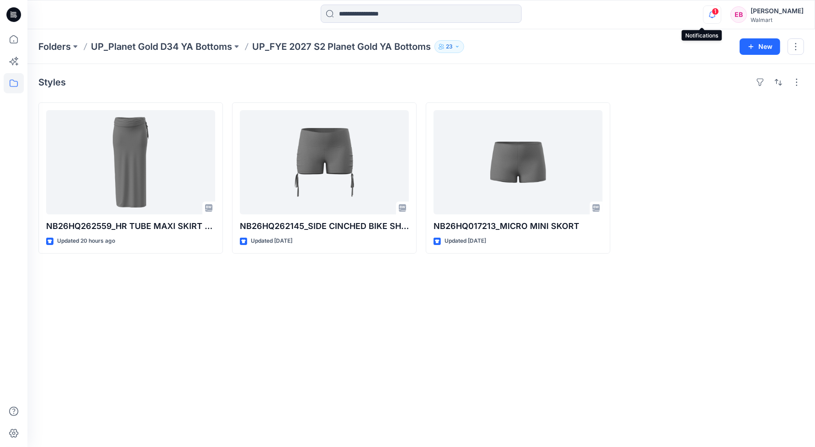
click at [704, 12] on icon "button" at bounding box center [712, 14] width 17 height 18
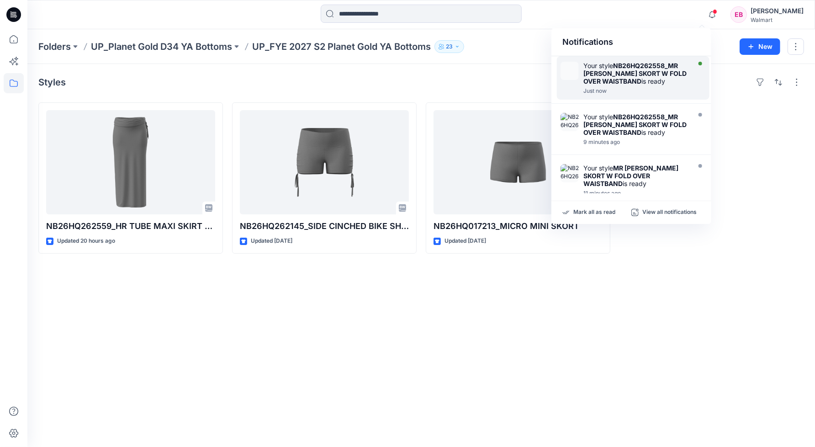
click at [650, 79] on div "Your style NB26HQ262558_MR MINI SKORT W FOLD OVER WAISTBAND is ready" at bounding box center [635, 73] width 105 height 23
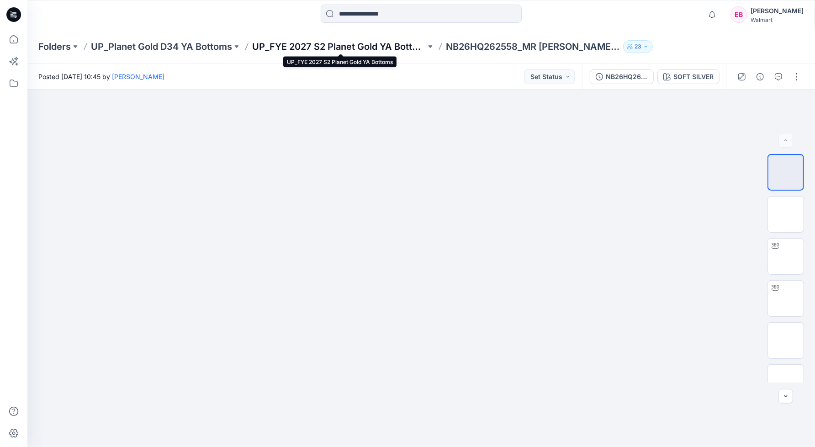
click at [379, 50] on p "UP_FYE 2027 S2 Planet Gold YA Bottoms" at bounding box center [339, 46] width 174 height 13
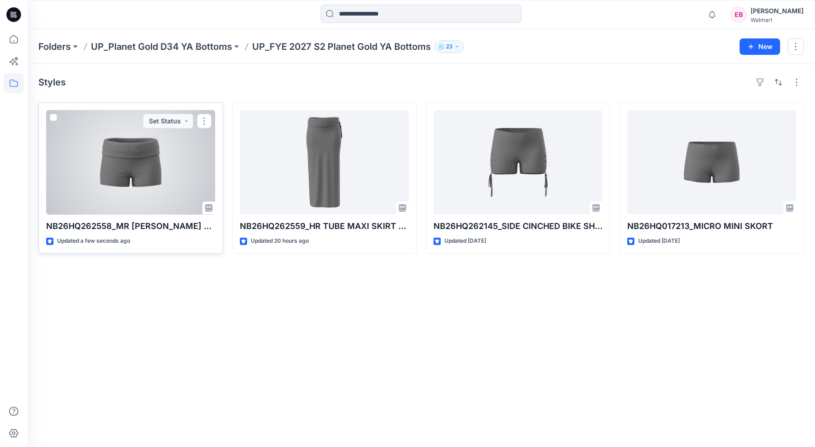
click at [163, 143] on div at bounding box center [130, 162] width 169 height 104
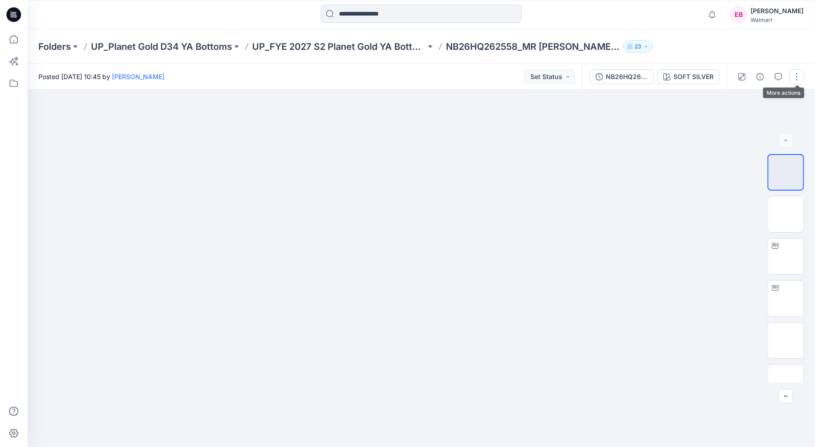
click at [793, 76] on button "button" at bounding box center [796, 76] width 15 height 15
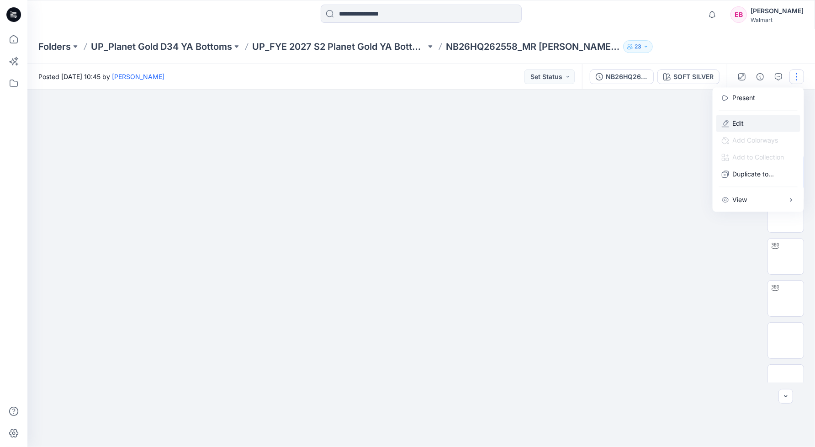
click at [733, 125] on p "Edit" at bounding box center [738, 123] width 11 height 10
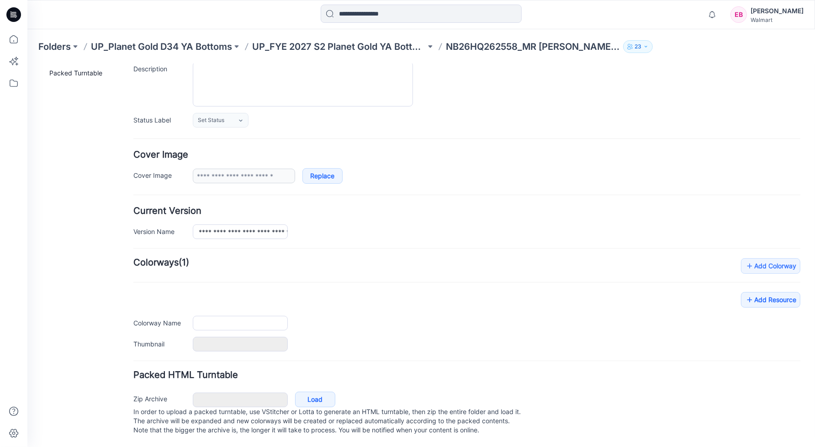
type input "**********"
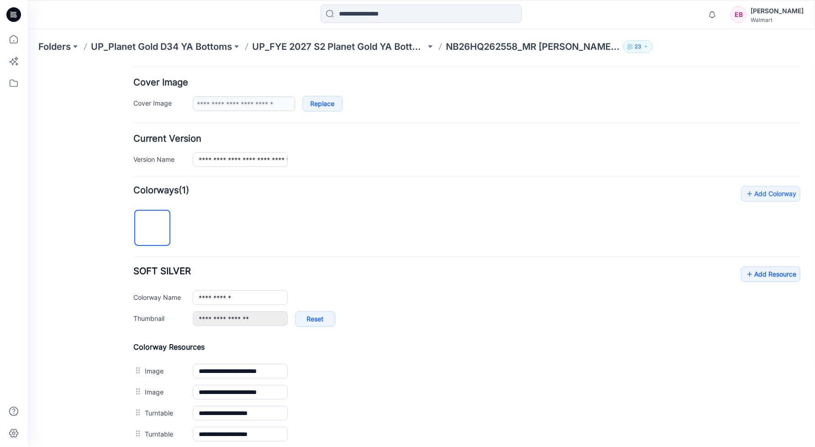
scroll to position [269, 0]
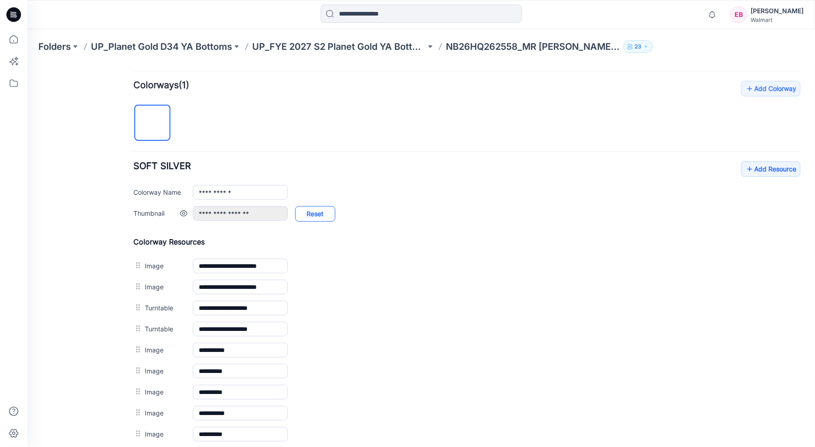
click at [309, 211] on link "Reset" at bounding box center [315, 214] width 40 height 16
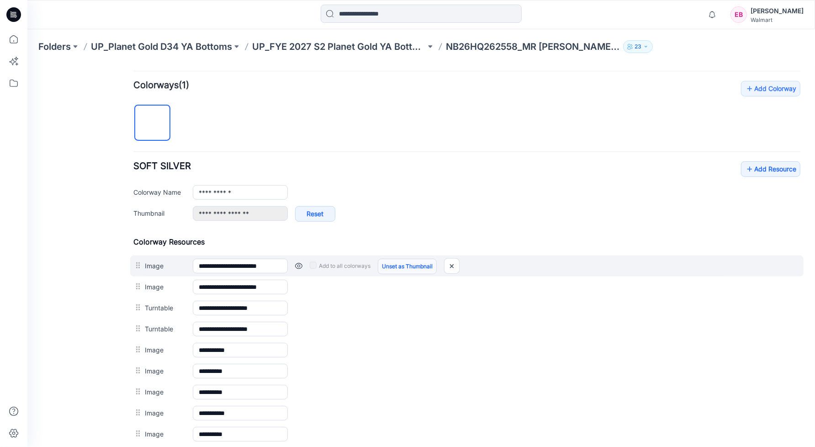
click at [416, 265] on link "Unset as Thumbnail" at bounding box center [406, 266] width 59 height 16
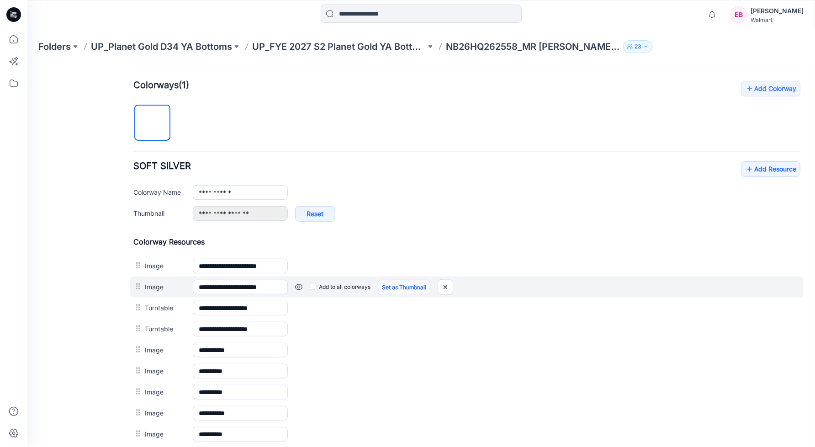
click at [408, 285] on link "Set as Thumbnail" at bounding box center [403, 287] width 53 height 16
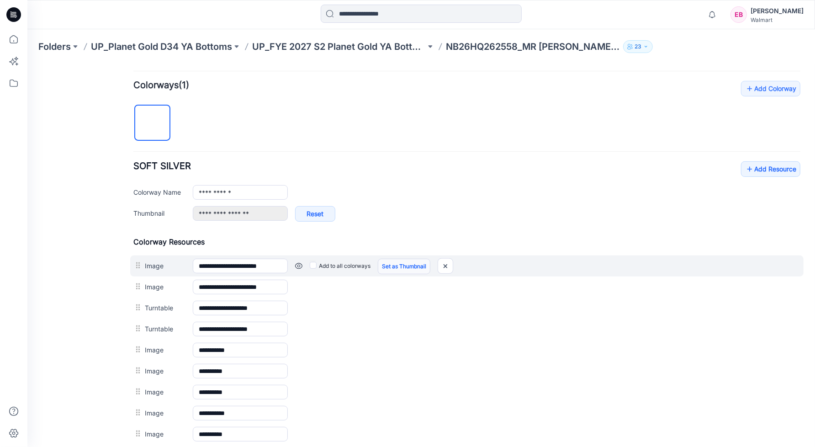
click at [408, 264] on link "Set as Thumbnail" at bounding box center [403, 266] width 53 height 16
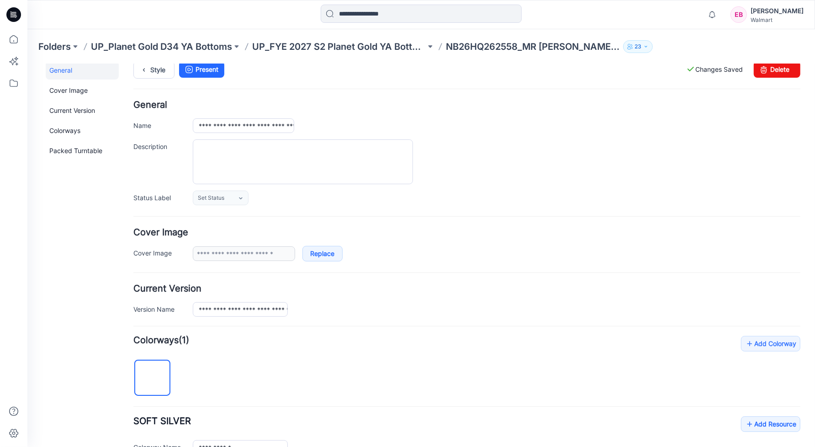
scroll to position [0, 0]
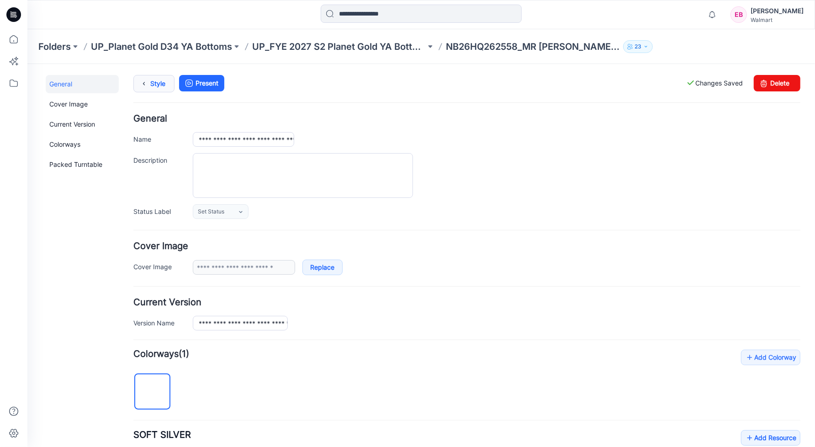
click at [153, 82] on link "Style" at bounding box center [153, 82] width 41 height 17
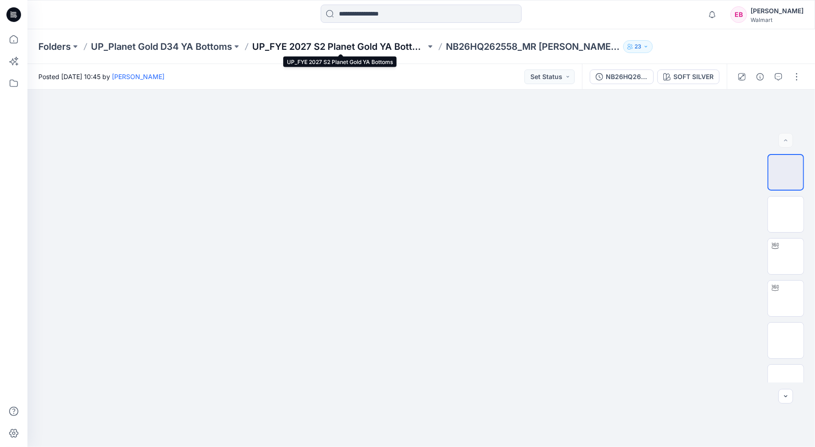
click at [354, 44] on p "UP_FYE 2027 S2 Planet Gold YA Bottoms" at bounding box center [339, 46] width 174 height 13
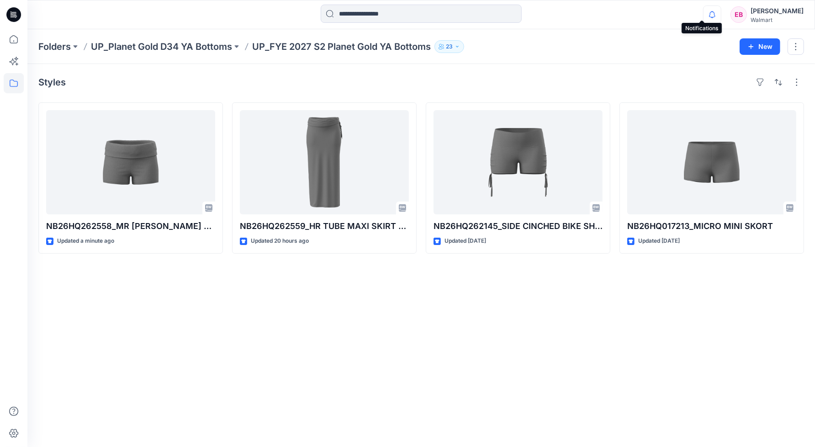
click at [704, 19] on icon "button" at bounding box center [712, 14] width 17 height 18
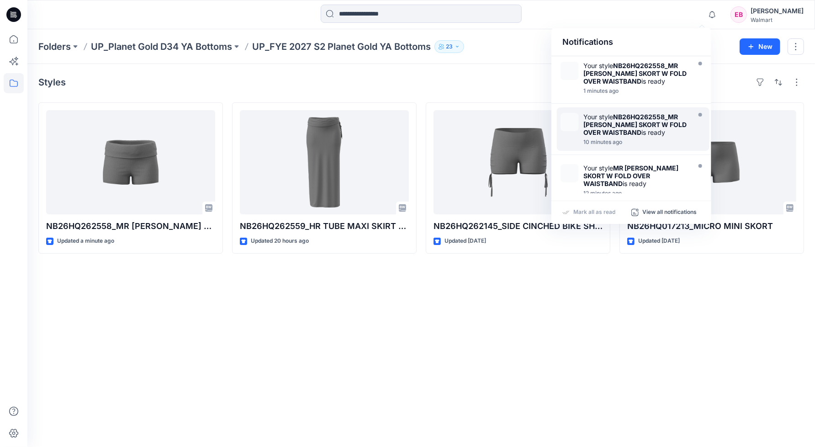
click at [677, 125] on div "Your style NB26HQ262558_MR [PERSON_NAME] SKORT W FOLD OVER WAISTBAND is ready" at bounding box center [635, 124] width 105 height 23
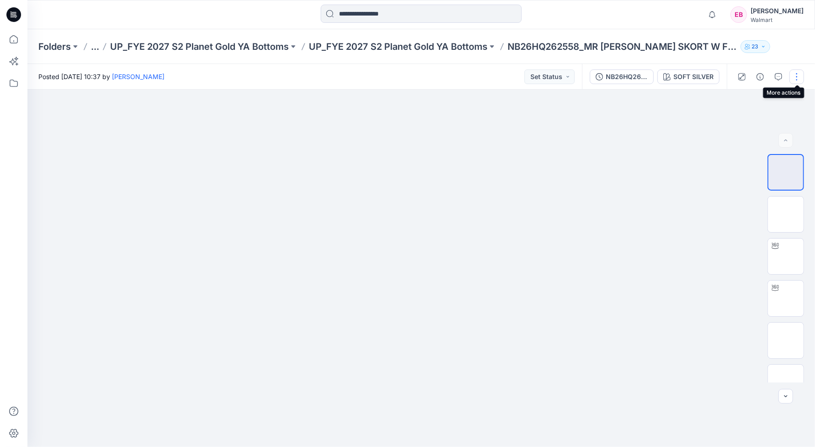
click at [796, 77] on button "button" at bounding box center [796, 76] width 15 height 15
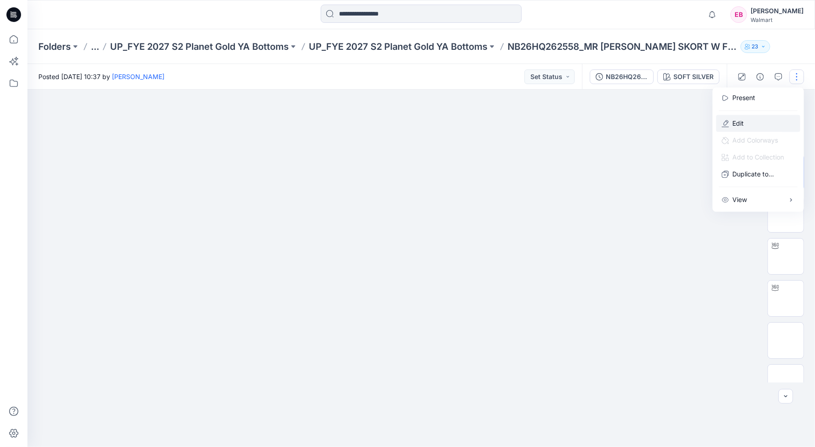
click at [763, 122] on button "Edit" at bounding box center [758, 123] width 84 height 17
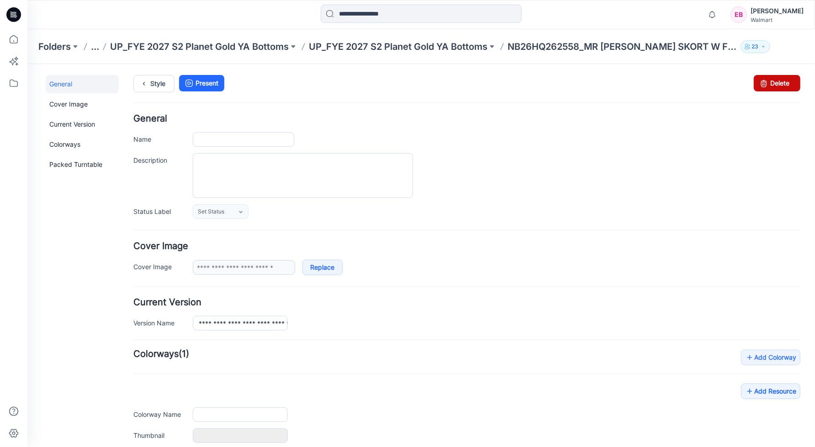
type input "**********"
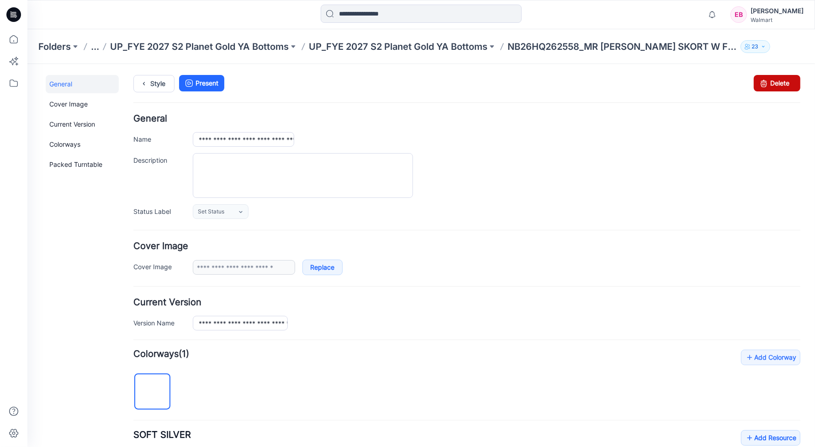
click at [771, 80] on link "Delete" at bounding box center [776, 82] width 47 height 16
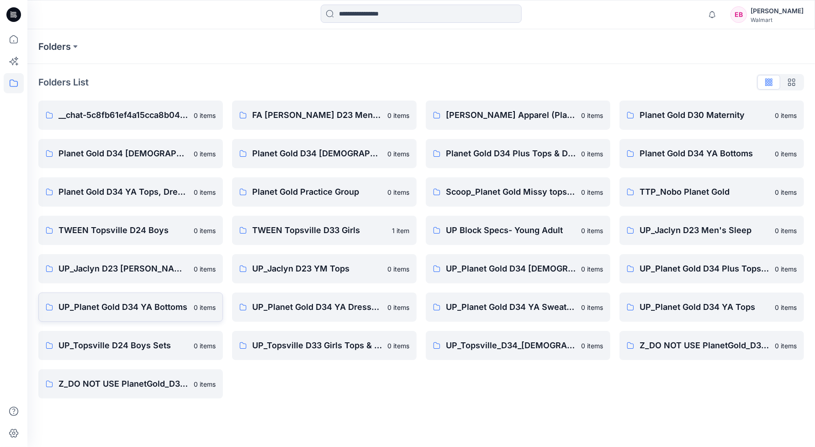
click at [152, 304] on p "UP_Planet Gold D34 YA Bottoms" at bounding box center [123, 307] width 130 height 13
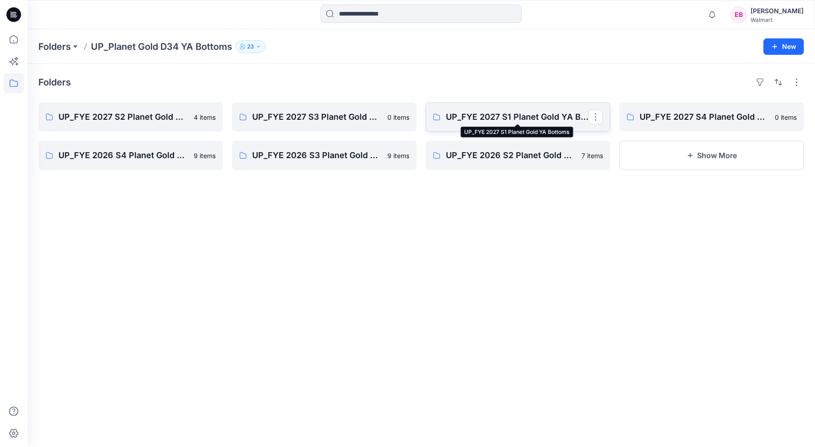
click at [483, 118] on p "UP_FYE 2027 S1 Planet Gold YA Bottoms" at bounding box center [517, 117] width 143 height 13
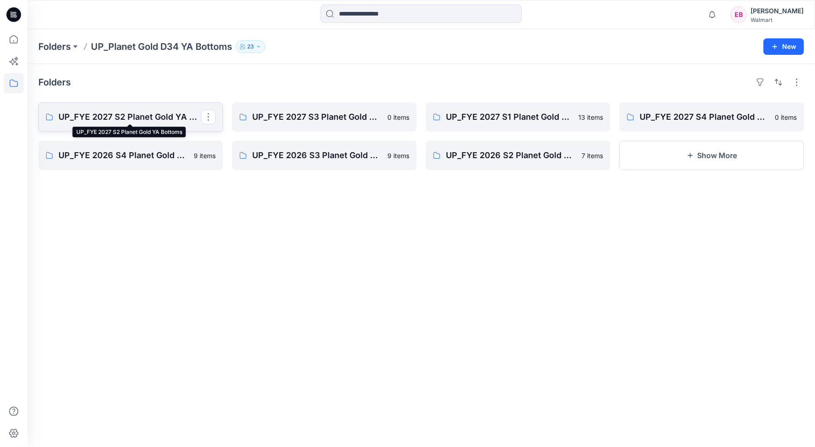
click at [112, 119] on p "UP_FYE 2027 S2 Planet Gold YA Bottoms" at bounding box center [129, 117] width 143 height 13
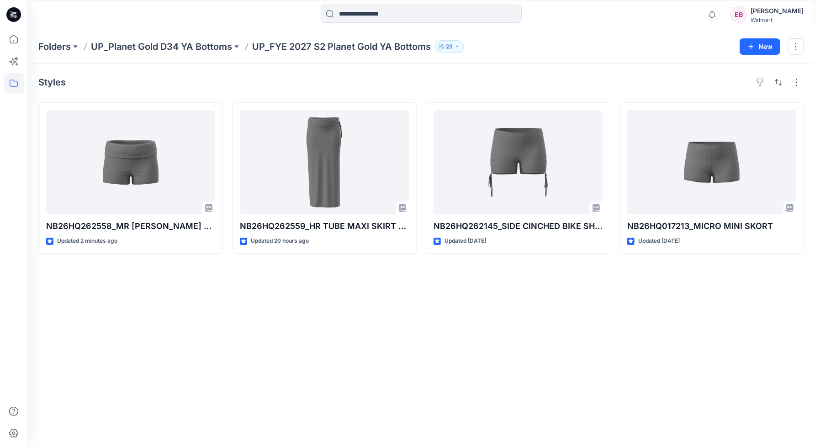
click at [434, 302] on div "Styles NB26HQ262558_MR MINI SKORT W FOLD OVER WAISTBAND Updated 2 minutes ago N…" at bounding box center [421, 255] width 788 height 383
click at [187, 45] on p "UP_Planet Gold D34 YA Bottoms" at bounding box center [161, 46] width 141 height 13
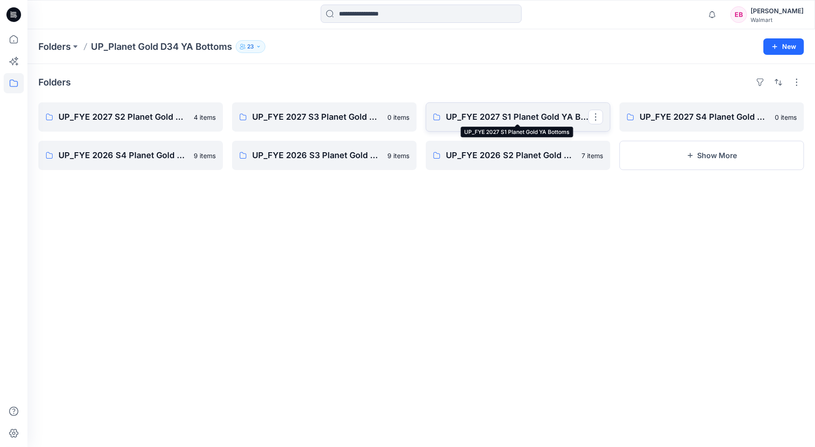
click at [491, 122] on p "UP_FYE 2027 S1 Planet Gold YA Bottoms" at bounding box center [517, 117] width 143 height 13
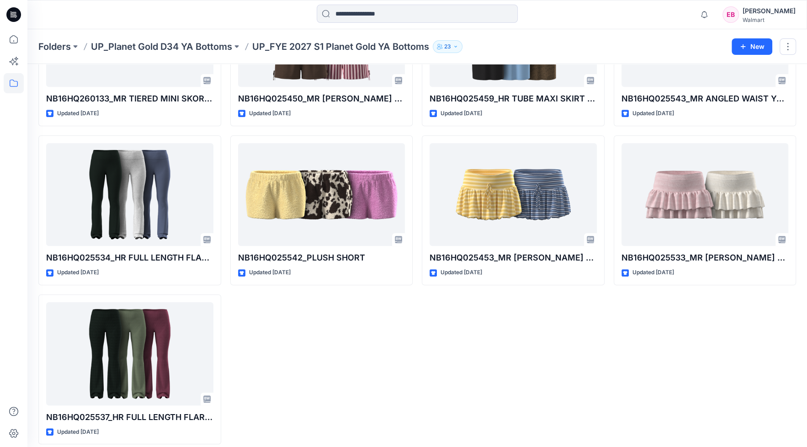
scroll to position [357, 0]
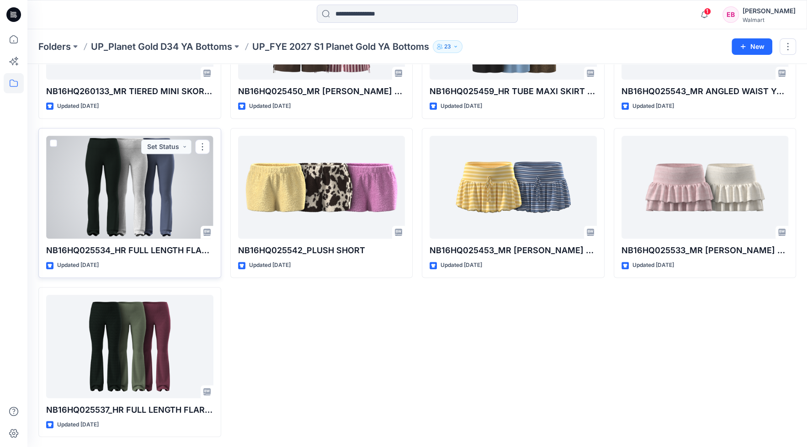
click at [142, 209] on div at bounding box center [129, 187] width 167 height 103
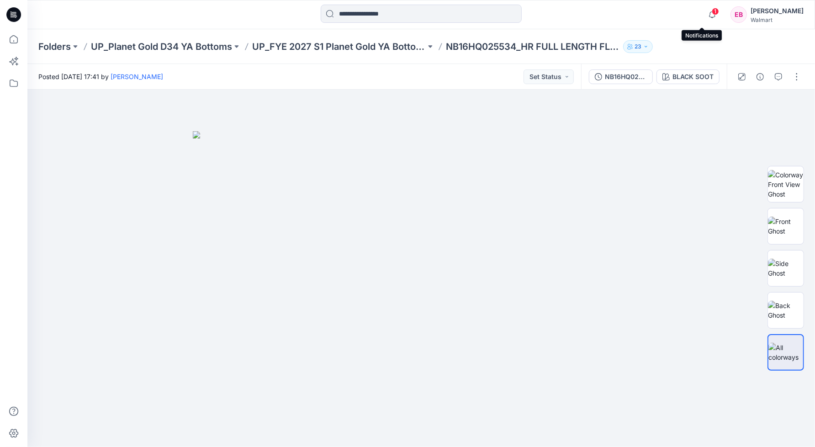
click at [712, 11] on span "1" at bounding box center [715, 11] width 7 height 7
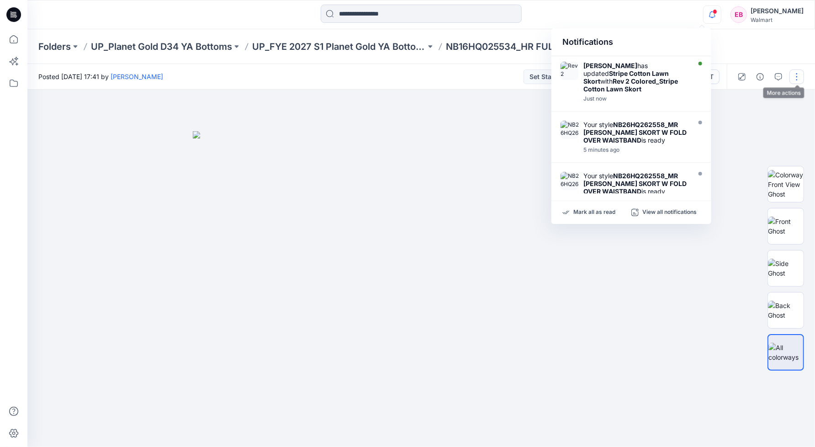
click at [797, 78] on button "button" at bounding box center [796, 76] width 15 height 15
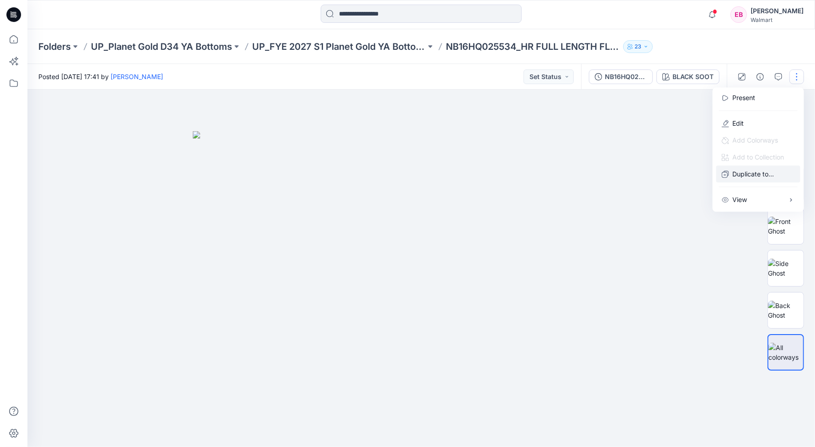
click at [743, 172] on p "Duplicate to..." at bounding box center [754, 174] width 42 height 10
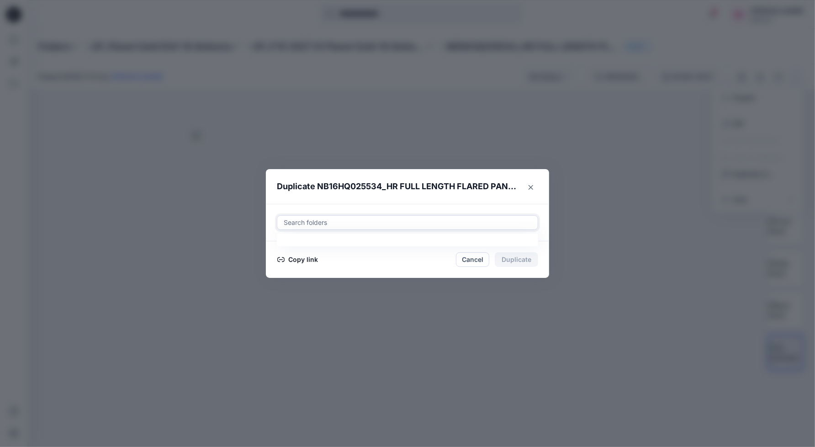
click at [345, 222] on div at bounding box center [407, 222] width 249 height 11
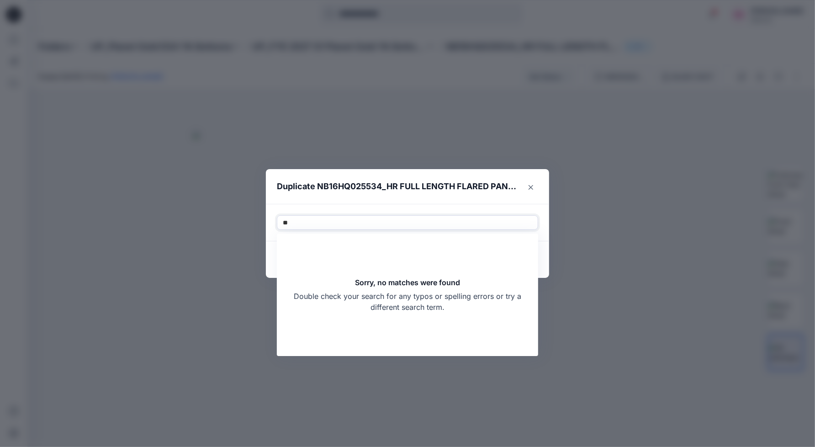
type input "*"
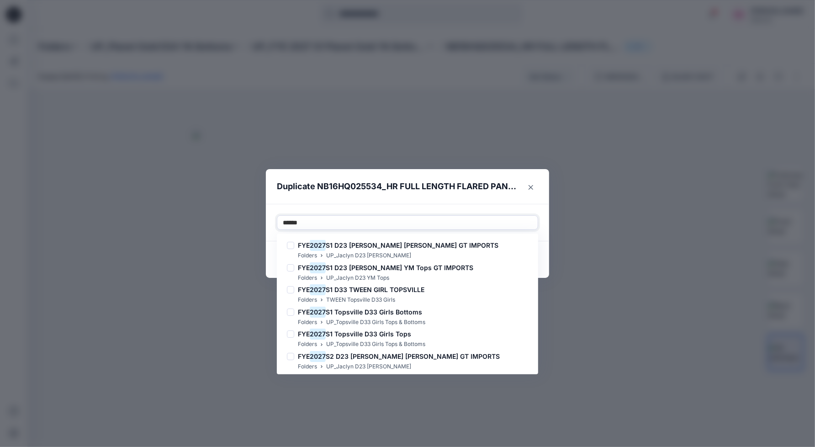
type input "*******"
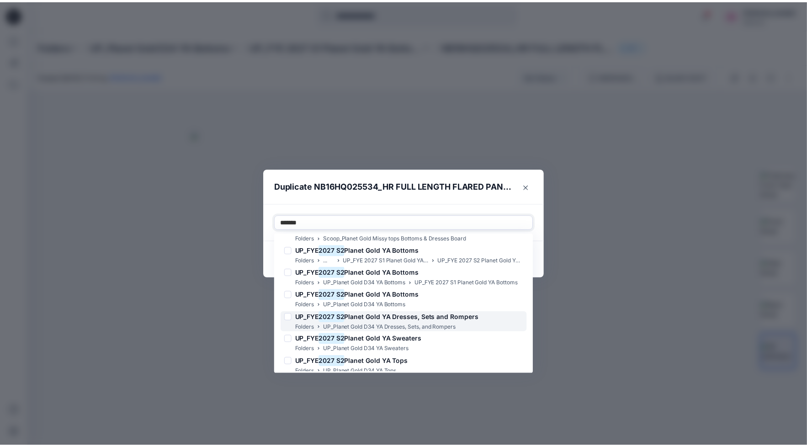
scroll to position [159, 0]
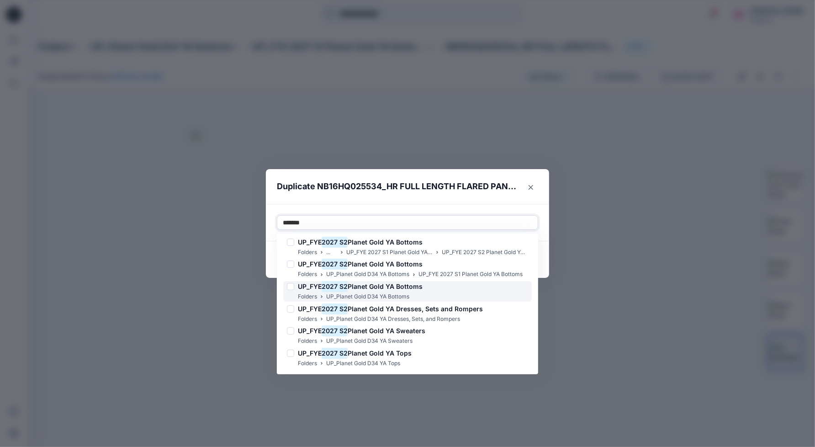
click at [350, 289] on span "Planet Gold YA Bottoms" at bounding box center [385, 286] width 75 height 8
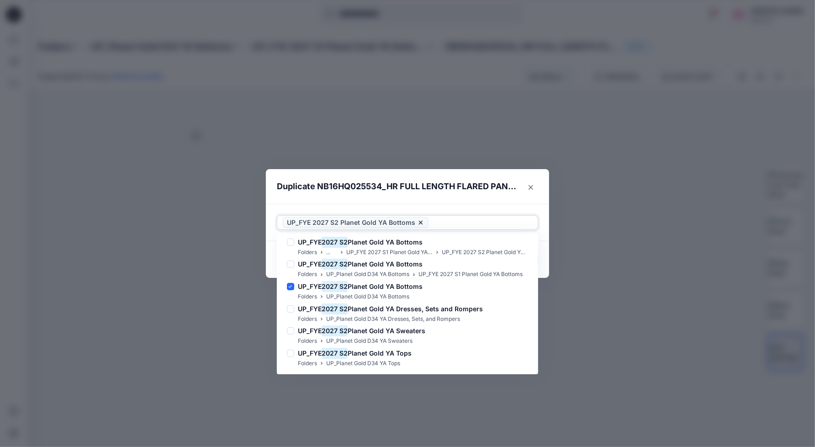
click at [470, 224] on div at bounding box center [481, 222] width 102 height 11
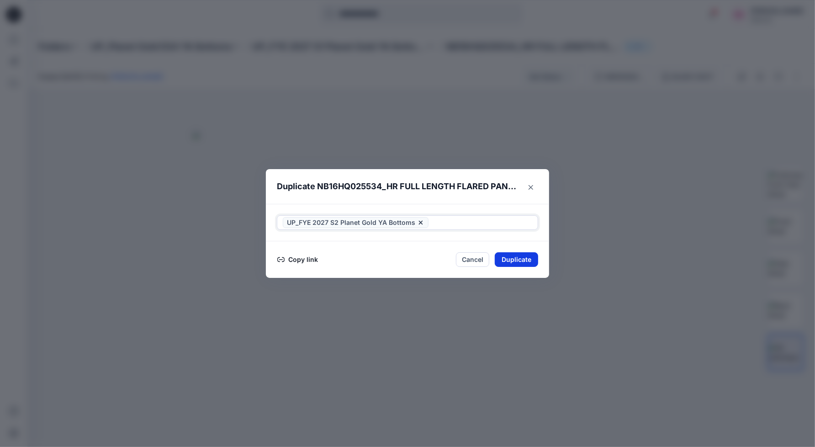
click at [507, 259] on button "Duplicate" at bounding box center [516, 259] width 43 height 15
click at [532, 185] on icon "Close" at bounding box center [531, 187] width 5 height 5
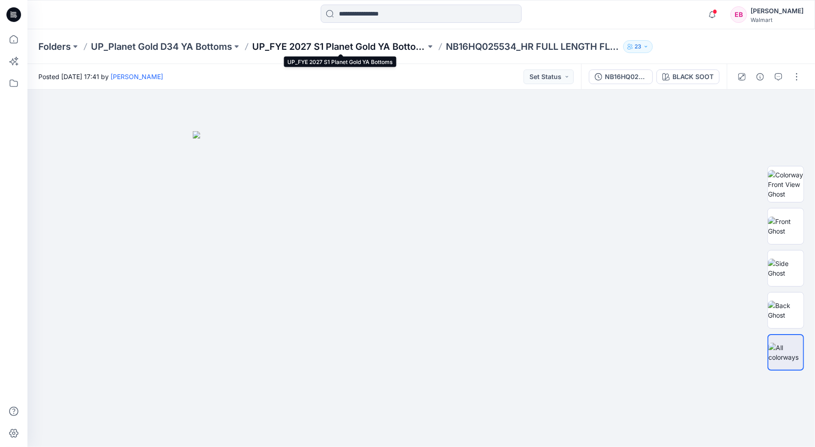
click at [387, 46] on p "UP_FYE 2027 S1 Planet Gold YA Bottoms" at bounding box center [339, 46] width 174 height 13
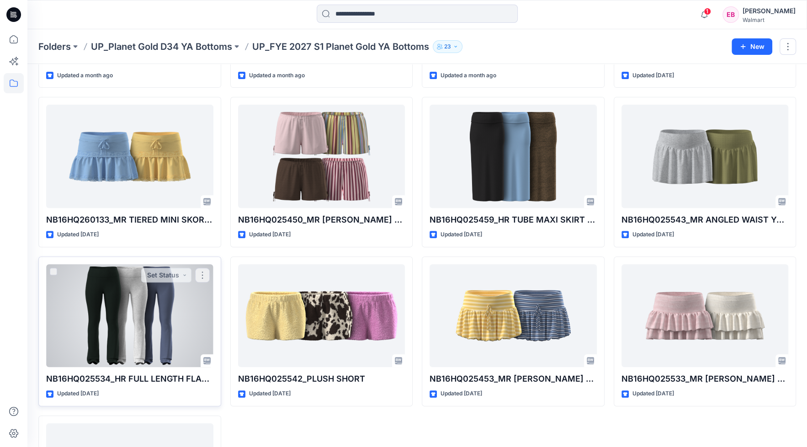
scroll to position [357, 0]
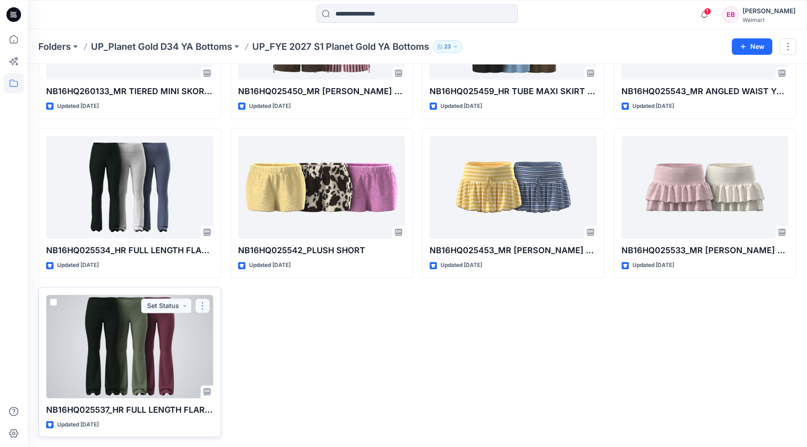
click at [206, 304] on button "button" at bounding box center [202, 305] width 15 height 15
click at [243, 362] on p "Duplicate to..." at bounding box center [234, 360] width 42 height 10
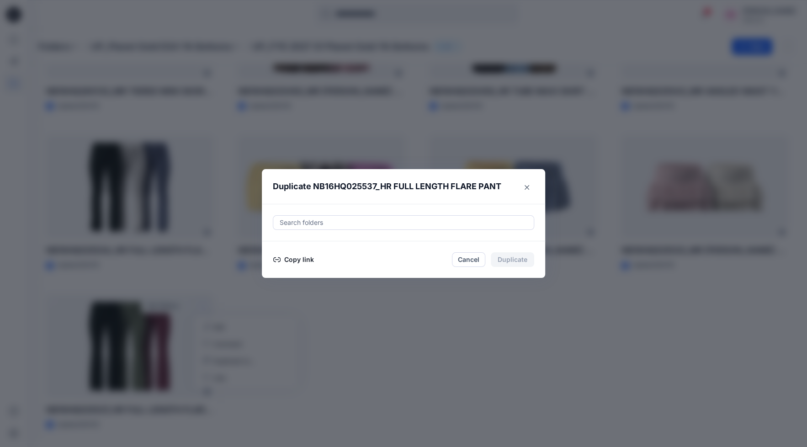
click at [304, 223] on div at bounding box center [403, 222] width 249 height 11
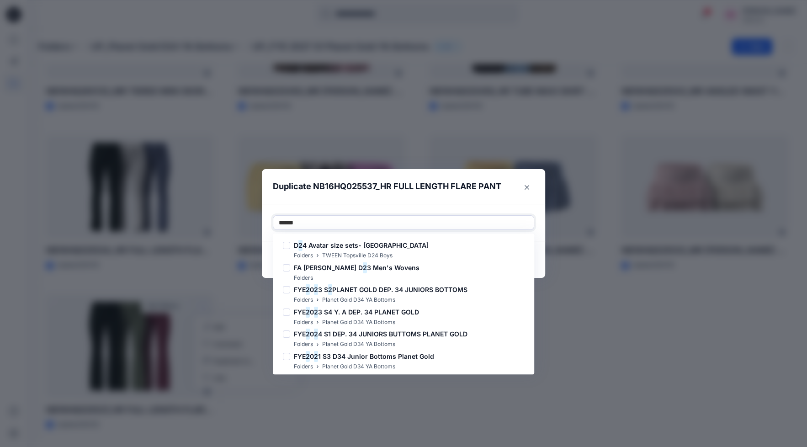
type input "*******"
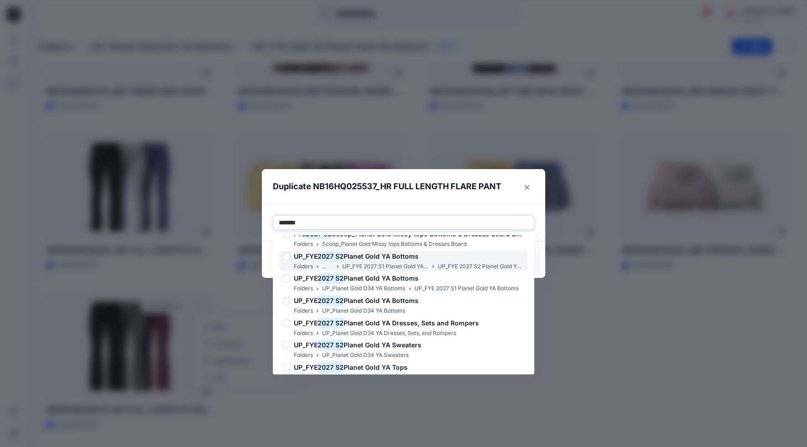
scroll to position [159, 0]
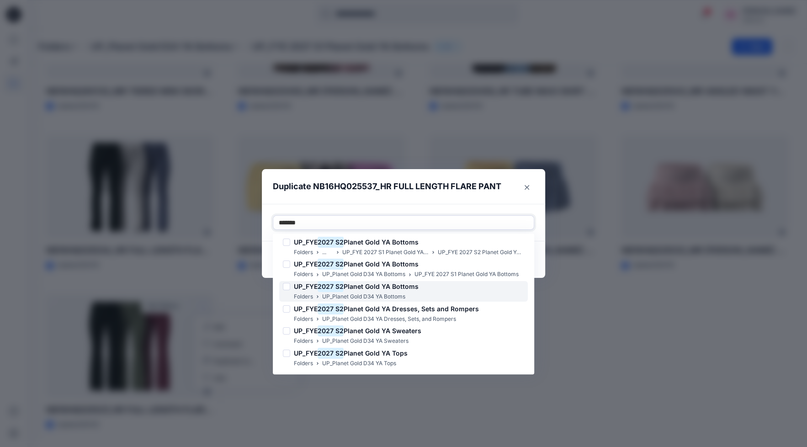
click at [334, 288] on mark "2027 S2" at bounding box center [331, 286] width 26 height 12
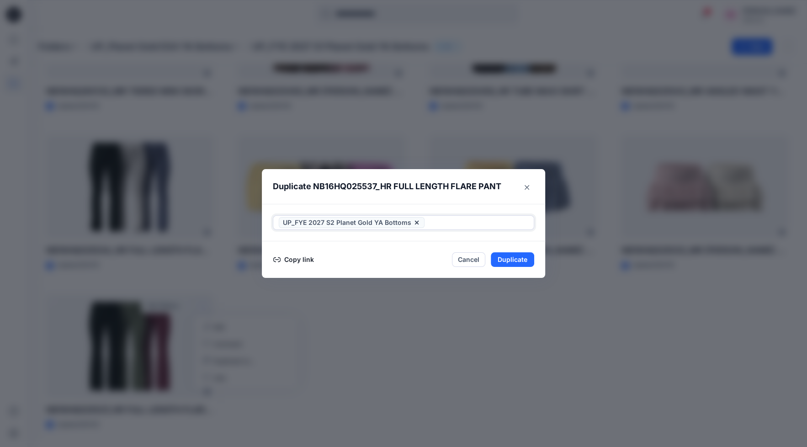
click at [460, 223] on div at bounding box center [477, 222] width 102 height 11
click at [517, 257] on button "Duplicate" at bounding box center [512, 259] width 43 height 15
click at [528, 259] on button "Close" at bounding box center [519, 259] width 30 height 15
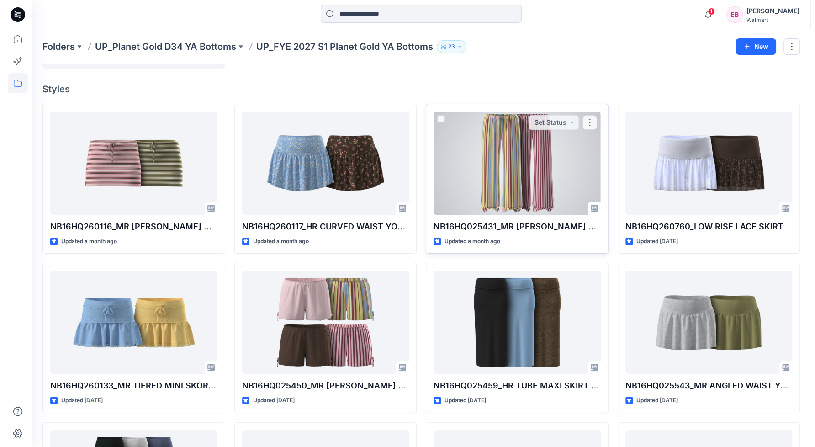
scroll to position [0, 0]
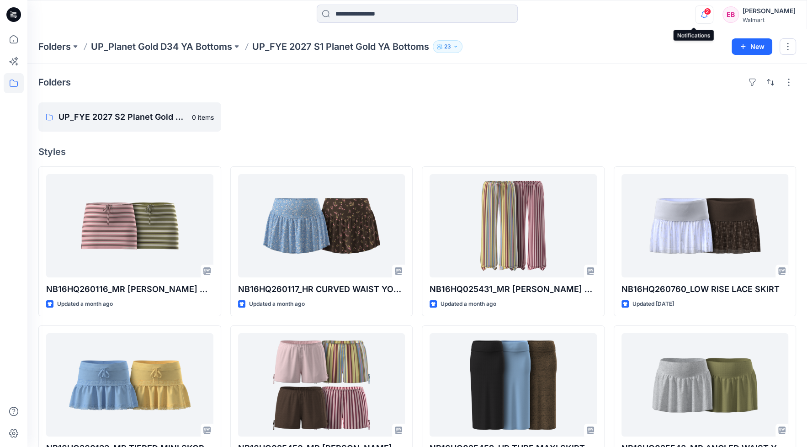
click at [695, 15] on icon "button" at bounding box center [703, 14] width 17 height 18
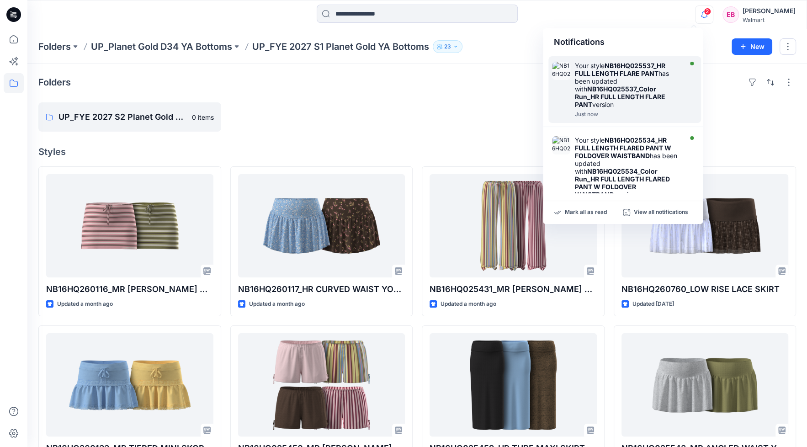
click at [605, 77] on div "Your style NB16HQ025537_HR FULL LENGTH FLARE PANT has been updated with NB16HQ0…" at bounding box center [627, 85] width 105 height 47
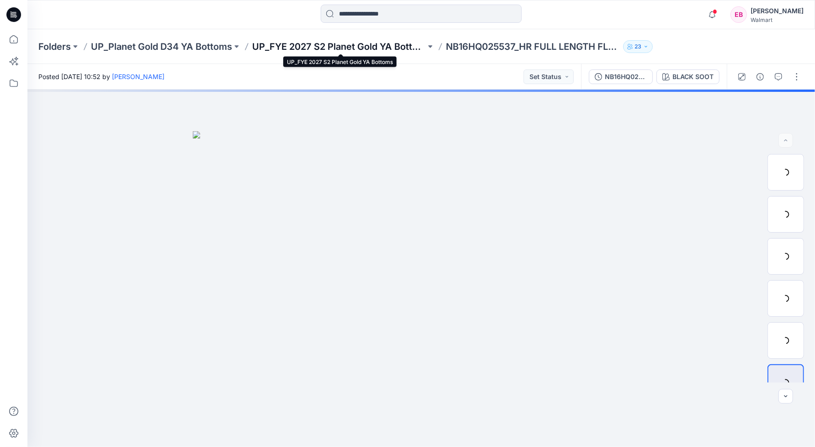
click at [362, 46] on p "UP_FYE 2027 S2 Planet Gold YA Bottoms" at bounding box center [339, 46] width 174 height 13
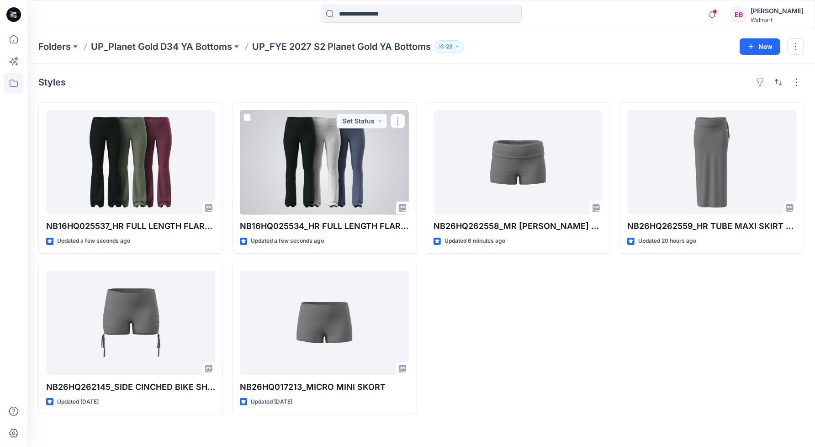
click at [312, 197] on div at bounding box center [324, 162] width 169 height 104
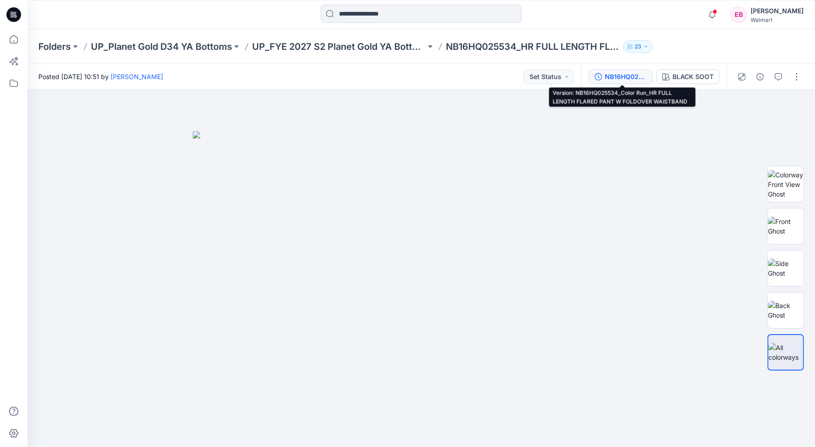
click at [629, 75] on div "NB16HQ025534_Color Run_HR FULL LENGTH FLARED PANT W FOLDOVER WAISTBAND" at bounding box center [626, 77] width 42 height 10
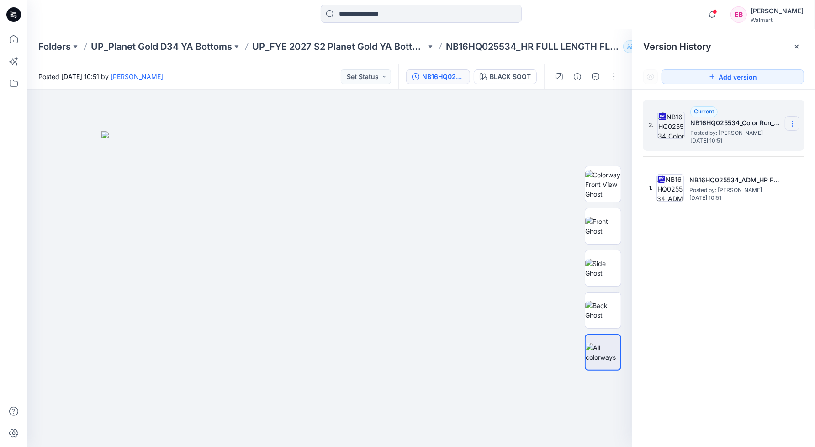
click at [793, 127] on icon at bounding box center [792, 123] width 7 height 7
click at [743, 199] on span "Delete Version" at bounding box center [729, 200] width 43 height 11
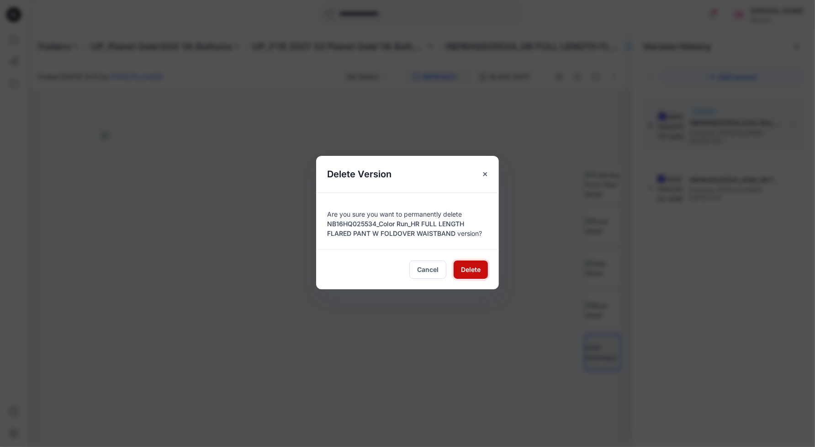
click at [461, 269] on span "Delete" at bounding box center [471, 270] width 20 height 10
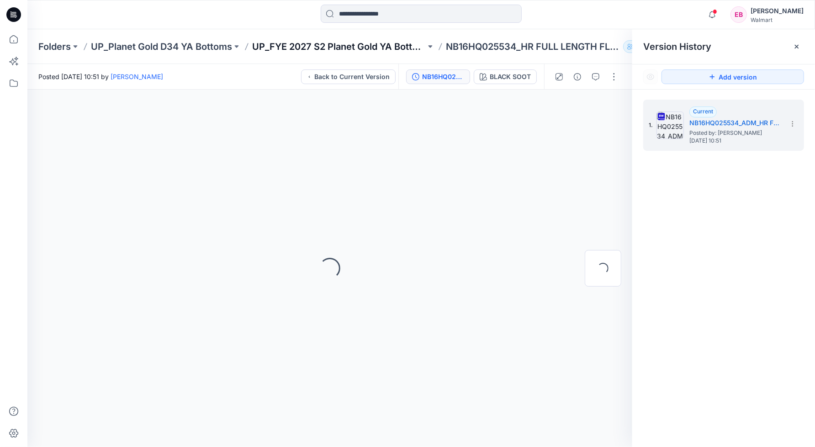
click at [351, 45] on p "UP_FYE 2027 S2 Planet Gold YA Bottoms" at bounding box center [339, 46] width 174 height 13
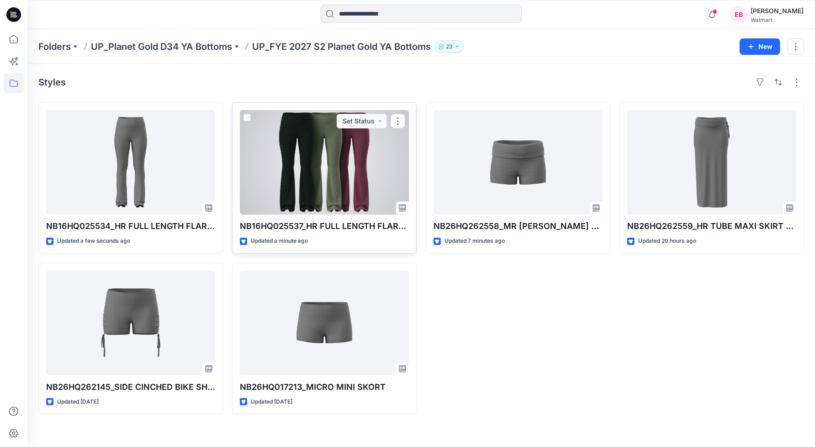
click at [360, 186] on div at bounding box center [324, 162] width 169 height 104
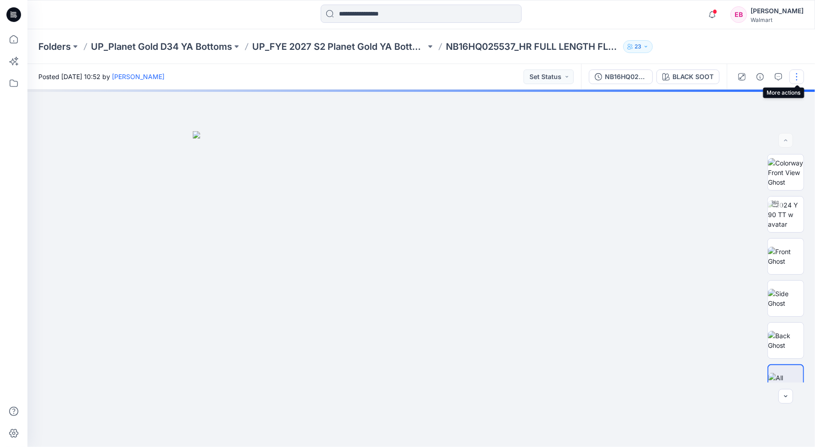
click at [795, 79] on button "button" at bounding box center [796, 76] width 15 height 15
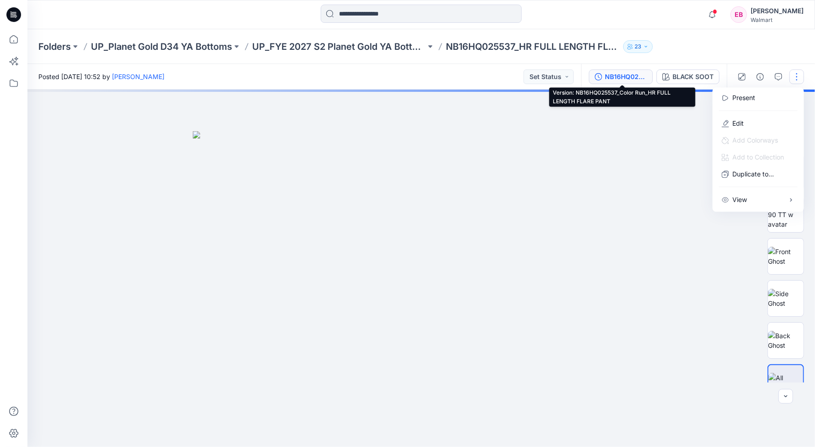
click at [613, 79] on div "NB16HQ025537_Color Run_HR FULL LENGTH FLARE PANT" at bounding box center [626, 77] width 42 height 10
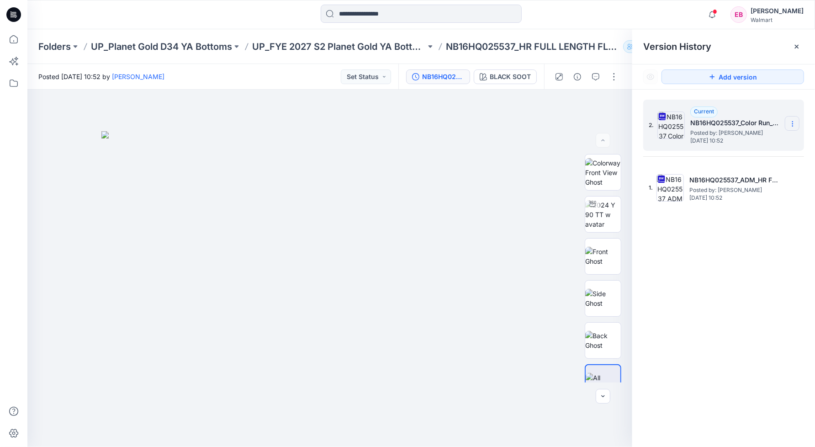
click at [791, 125] on icon at bounding box center [792, 123] width 7 height 7
click at [741, 202] on span "Delete Version" at bounding box center [729, 200] width 43 height 11
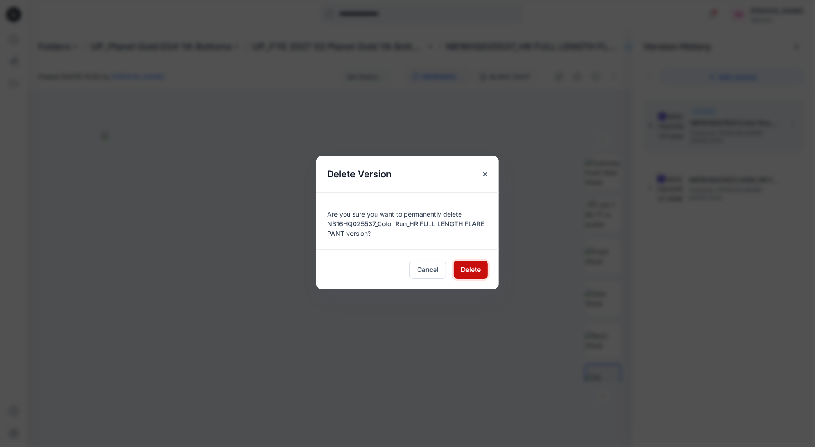
click at [477, 273] on span "Delete" at bounding box center [471, 270] width 20 height 10
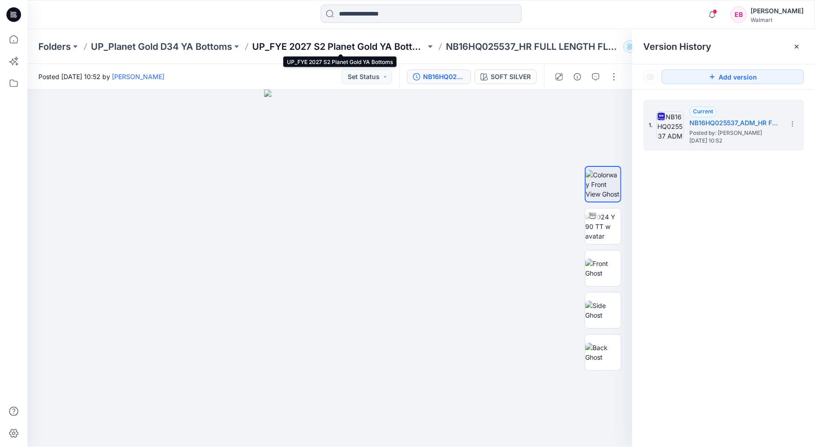
click at [403, 43] on p "UP_FYE 2027 S2 Planet Gold YA Bottoms" at bounding box center [339, 46] width 174 height 13
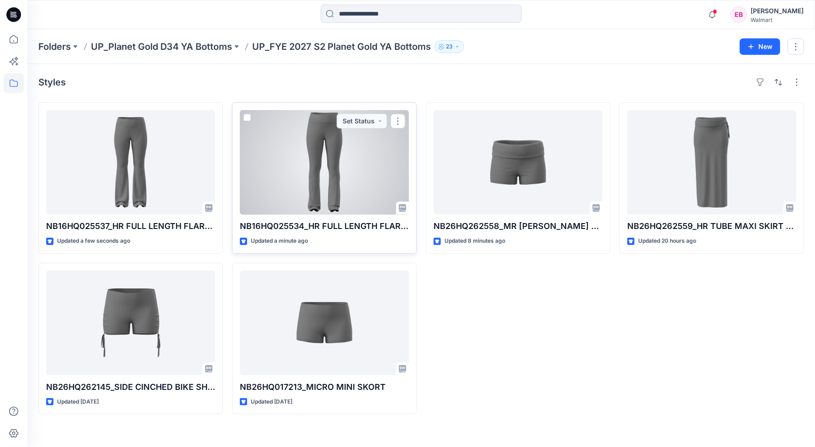
click at [371, 183] on div at bounding box center [324, 162] width 169 height 104
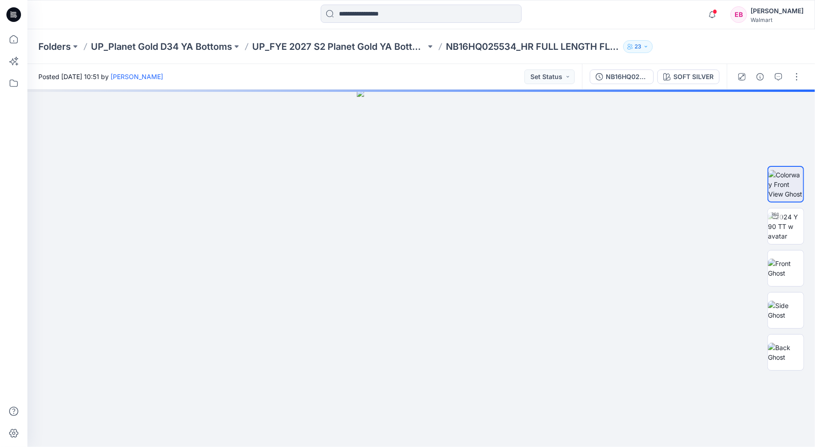
click at [804, 79] on div at bounding box center [769, 77] width 85 height 26
click at [799, 74] on button "button" at bounding box center [796, 76] width 15 height 15
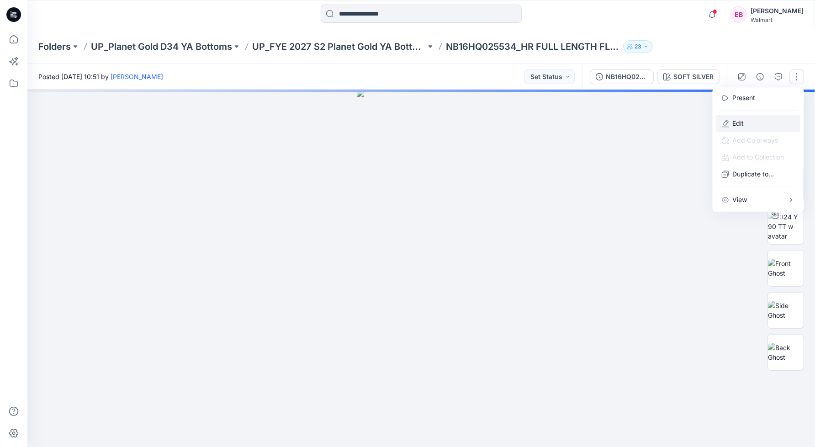
click at [739, 121] on p "Edit" at bounding box center [738, 123] width 11 height 10
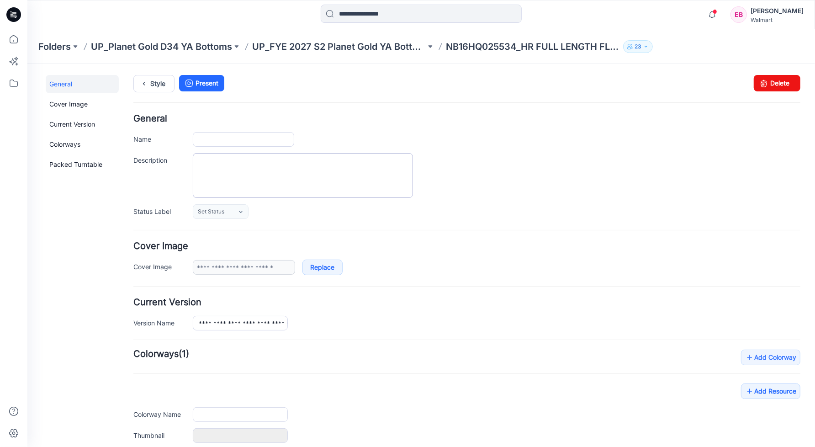
type input "**********"
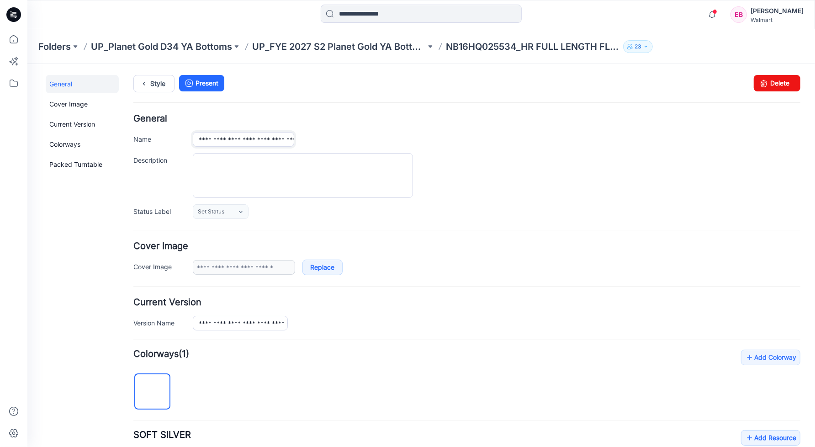
drag, startPoint x: 246, startPoint y: 139, endPoint x: 142, endPoint y: 139, distance: 104.2
click at [142, 139] on div "**********" at bounding box center [466, 139] width 667 height 15
paste input "text"
click at [242, 138] on input "**********" at bounding box center [242, 139] width 101 height 15
type input "**********"
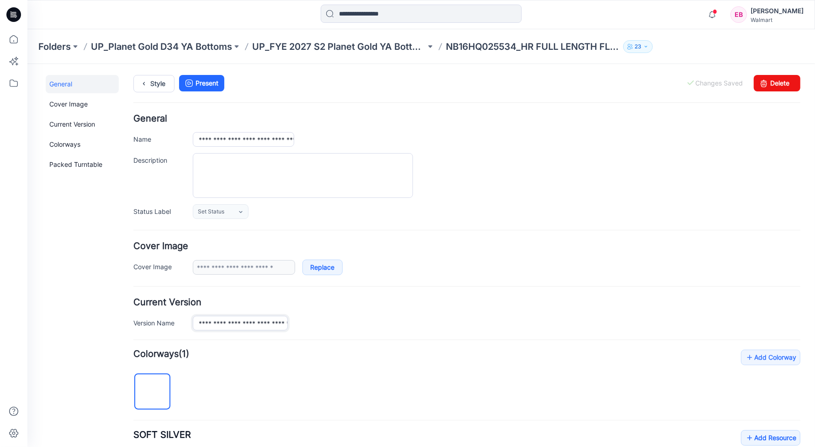
drag, startPoint x: 246, startPoint y: 321, endPoint x: 181, endPoint y: 321, distance: 65.3
click at [181, 321] on div "**********" at bounding box center [466, 322] width 667 height 15
paste input "text"
type input "**********"
click at [407, 311] on div "**********" at bounding box center [466, 313] width 667 height 32
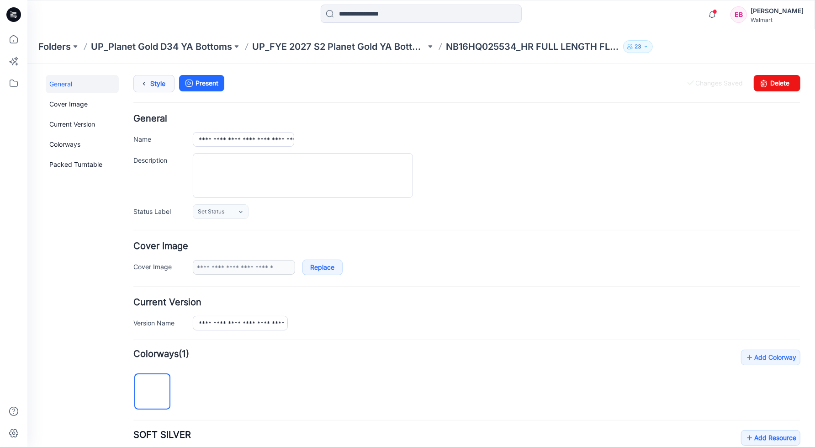
click at [159, 86] on link "Style" at bounding box center [153, 82] width 41 height 17
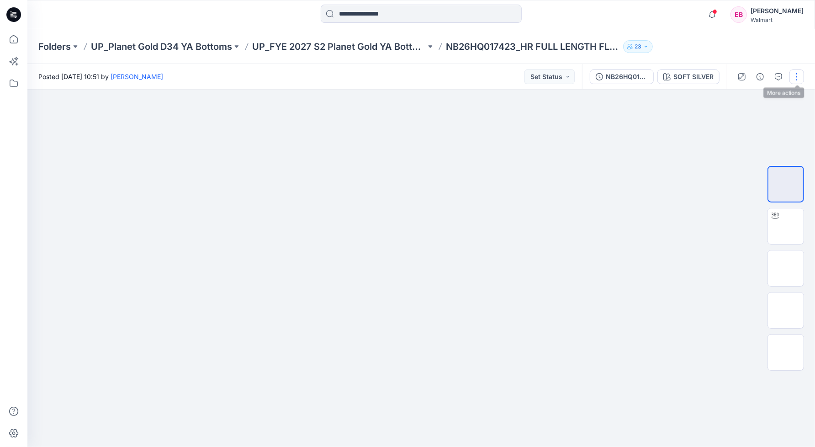
click at [798, 75] on button "button" at bounding box center [796, 76] width 15 height 15
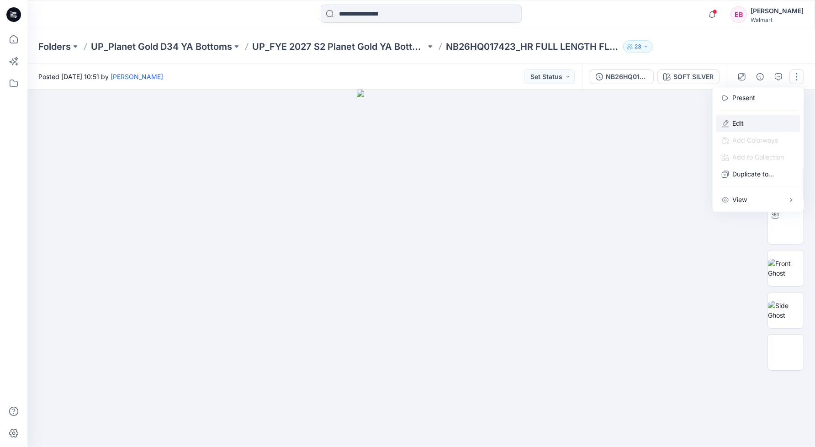
click at [746, 123] on button "Edit" at bounding box center [758, 123] width 84 height 17
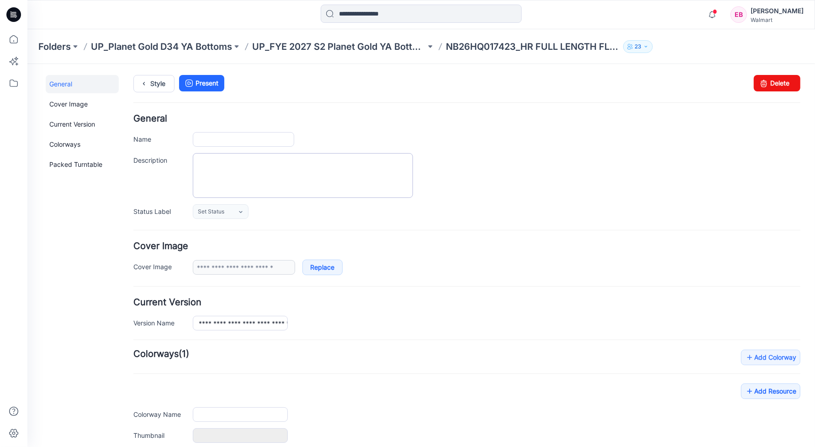
type input "**********"
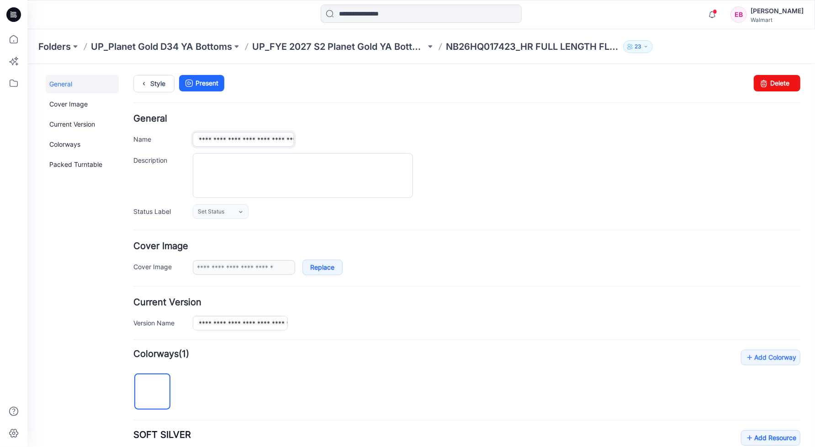
drag, startPoint x: 245, startPoint y: 137, endPoint x: 196, endPoint y: 132, distance: 50.0
click at [196, 132] on input "**********" at bounding box center [242, 139] width 101 height 15
paste input "text"
type input "**********"
click at [544, 193] on div at bounding box center [496, 175] width 608 height 45
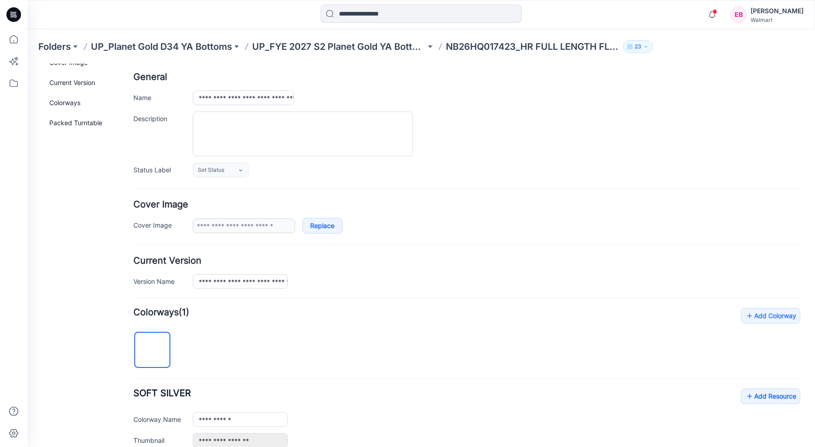
scroll to position [57, 0]
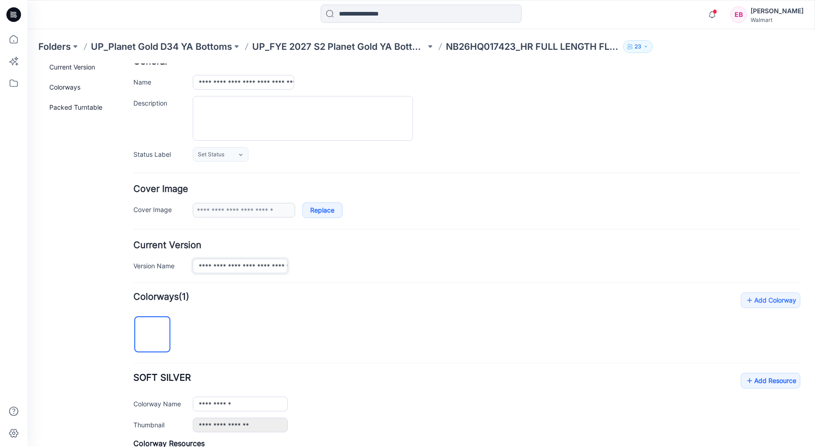
drag, startPoint x: 245, startPoint y: 265, endPoint x: 167, endPoint y: 264, distance: 78.1
click at [167, 264] on div "**********" at bounding box center [466, 265] width 667 height 15
paste input "text"
type input "**********"
click at [430, 265] on div "**********" at bounding box center [496, 265] width 608 height 15
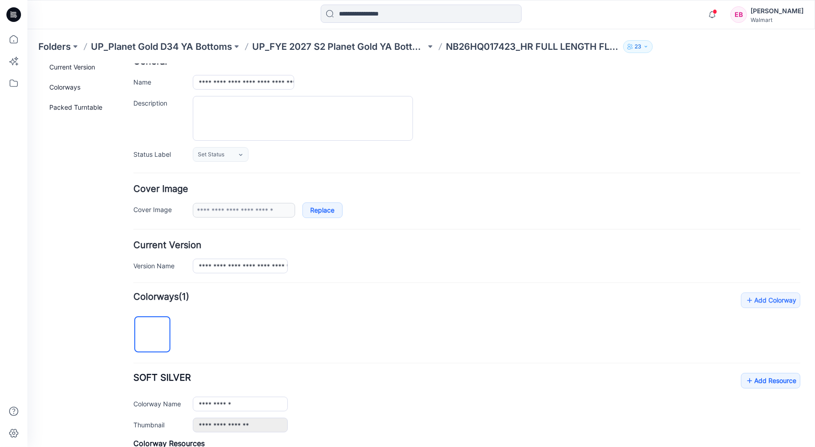
scroll to position [0, 0]
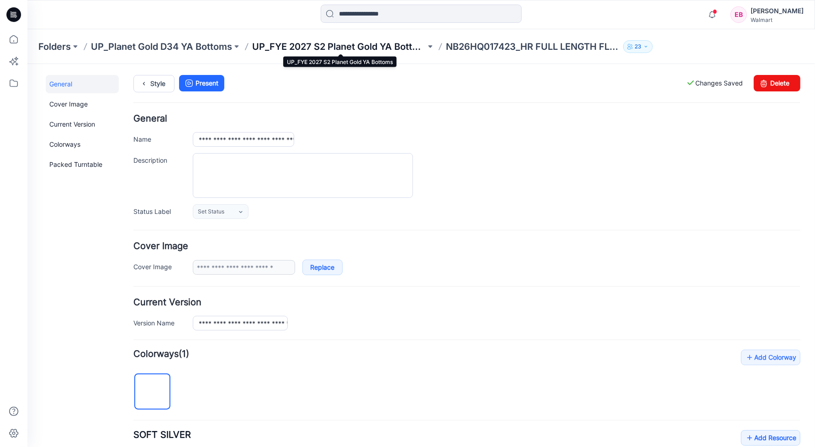
click at [312, 47] on p "UP_FYE 2027 S2 Planet Gold YA Bottoms" at bounding box center [339, 46] width 174 height 13
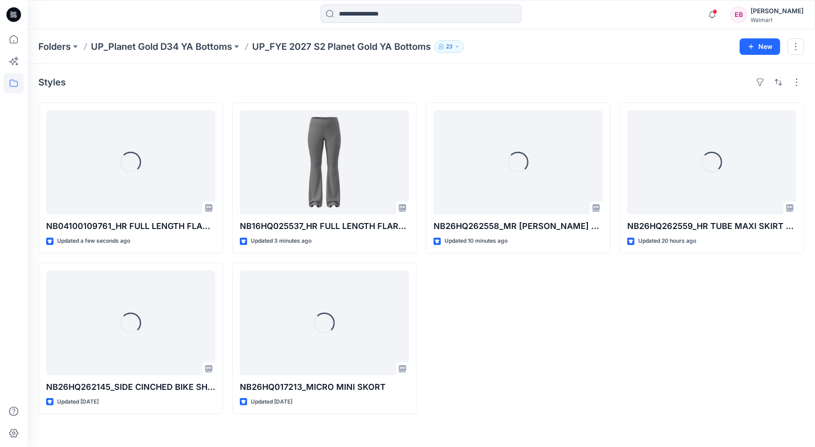
click at [591, 348] on div "Loading... NB26HQ262558_MR [PERSON_NAME] SKORT W FOLD OVER WAISTBAND Updated 10…" at bounding box center [518, 258] width 185 height 312
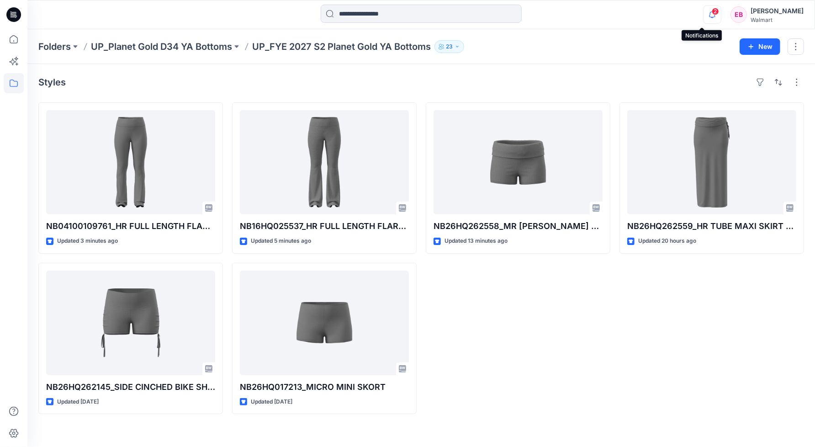
click at [704, 17] on icon "button" at bounding box center [712, 14] width 17 height 18
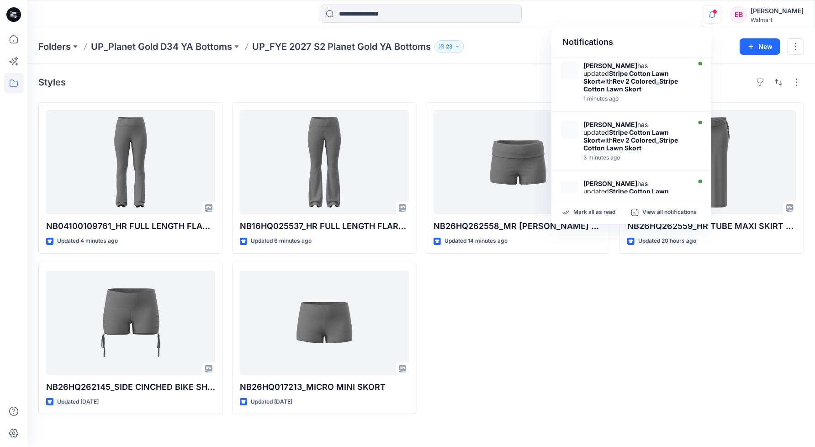
click at [422, 90] on div "Styles NB04100109761_HR FULL LENGTH FLARED PANT W FOLDOVER WAISTBAND Updated 4 …" at bounding box center [421, 255] width 788 height 383
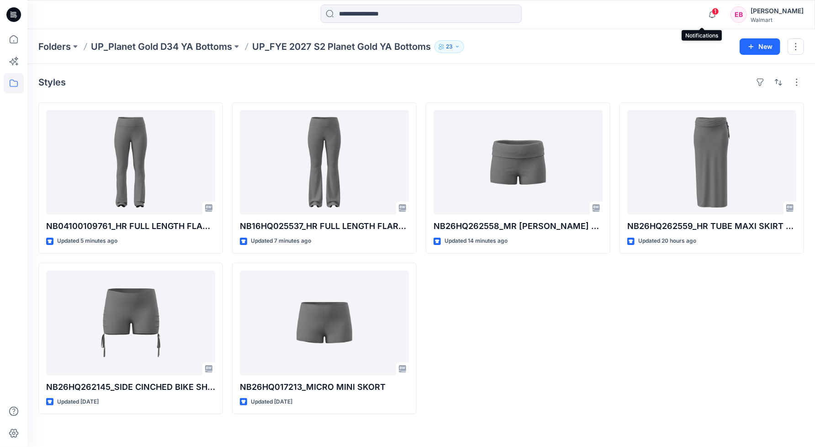
click at [712, 14] on span "1" at bounding box center [715, 11] width 7 height 7
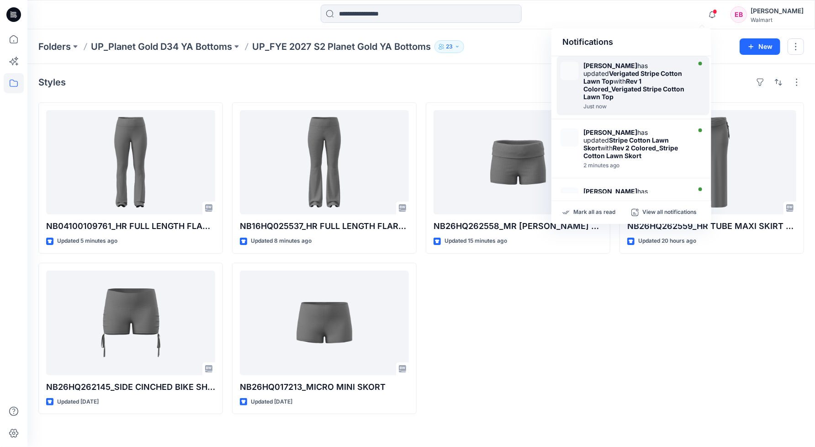
click at [639, 78] on strong "Rev 1 Colored_Verigated Stripe Cotton Lawn Top" at bounding box center [633, 88] width 101 height 23
